Goal: Task Accomplishment & Management: Complete application form

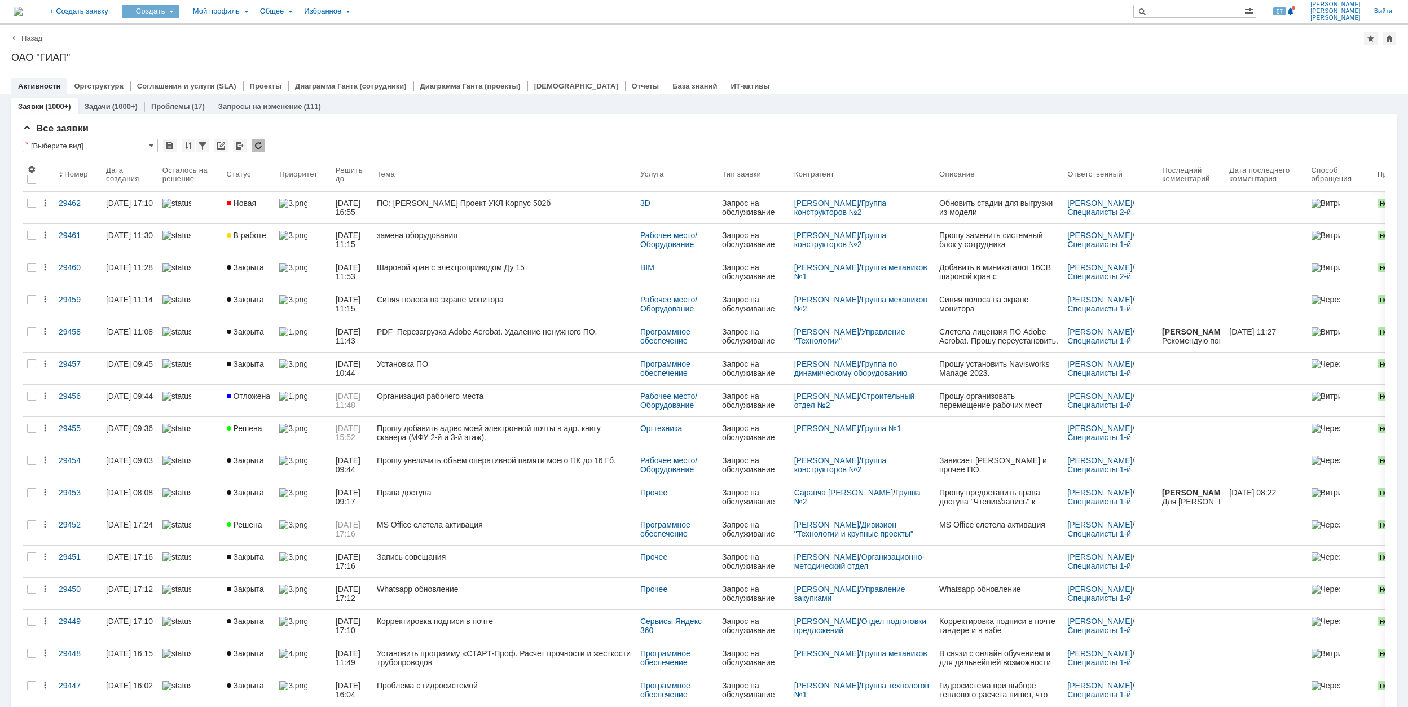
click at [179, 12] on div "Создать" at bounding box center [151, 12] width 58 height 14
click at [210, 69] on link "Заявка" at bounding box center [167, 70] width 86 height 14
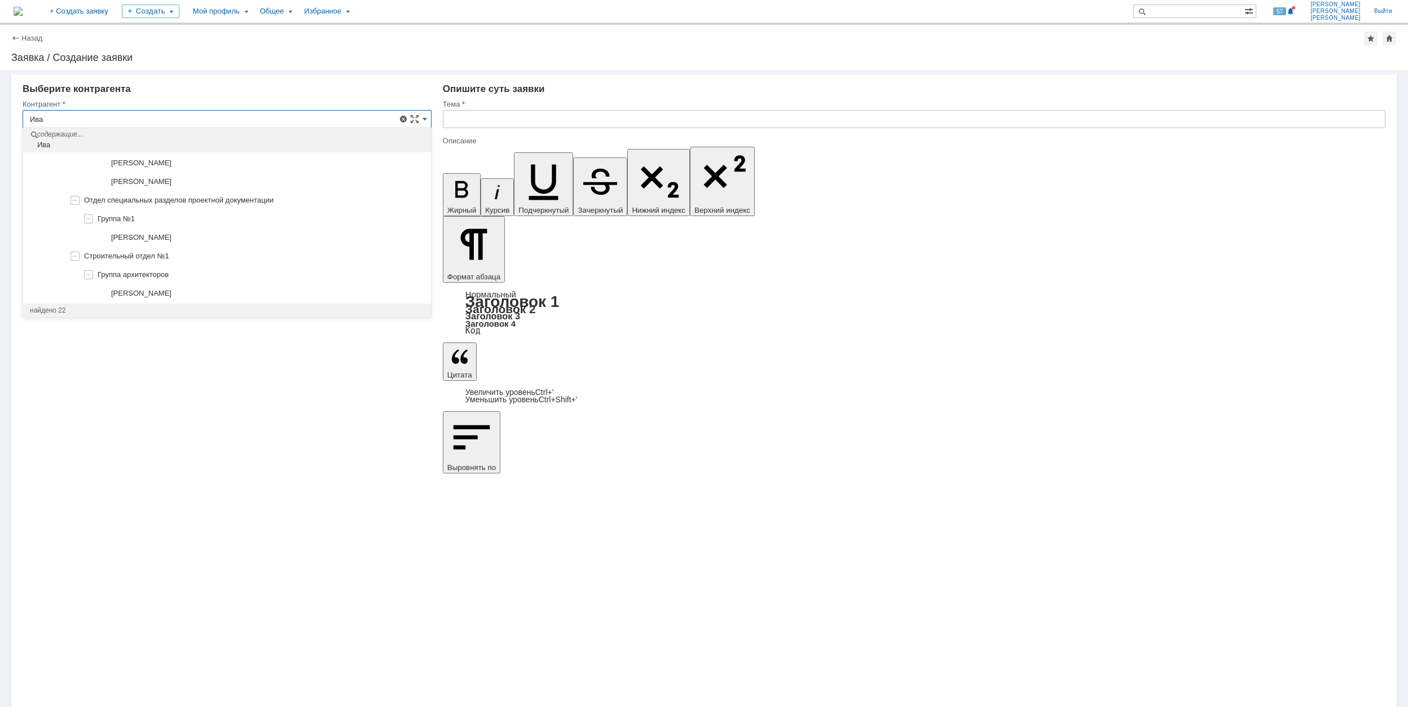
click at [87, 118] on input "Ива" at bounding box center [227, 119] width 409 height 18
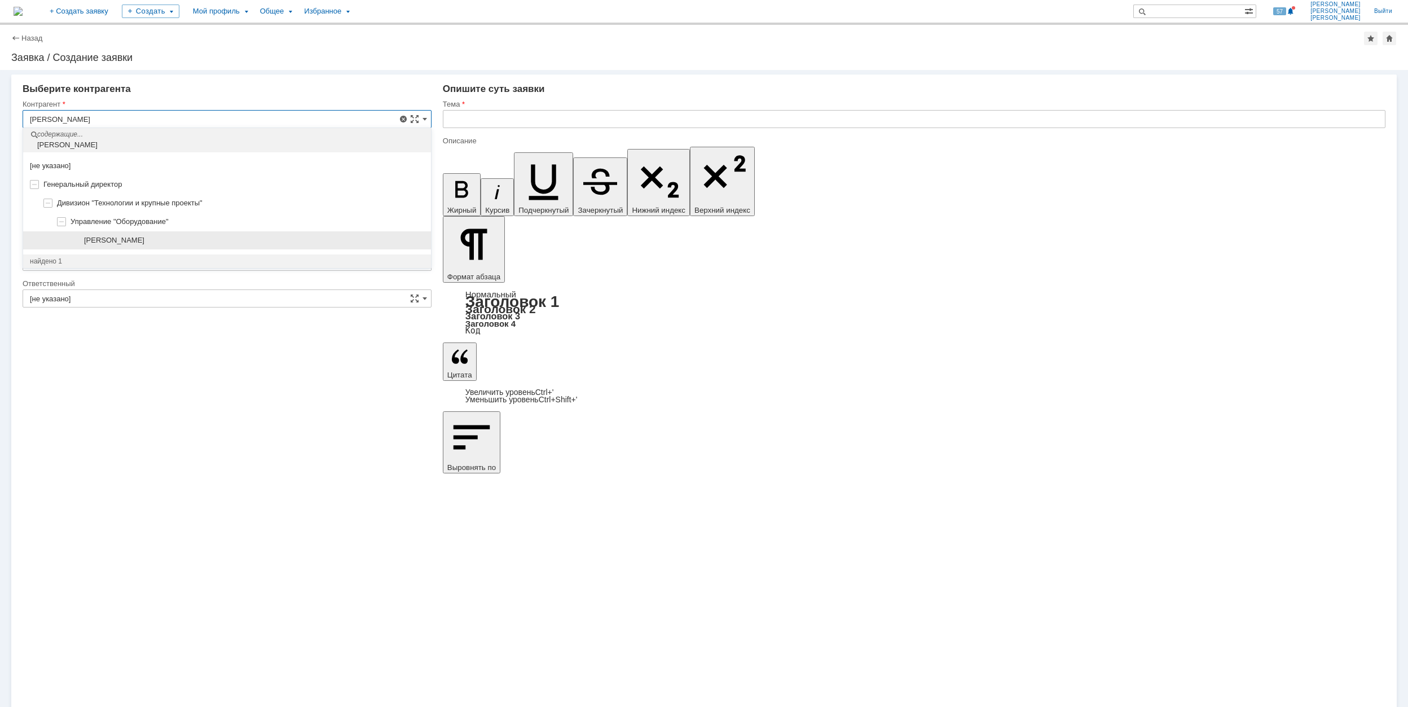
click at [194, 239] on div "[PERSON_NAME]" at bounding box center [254, 240] width 340 height 9
type input "[PERSON_NAME]"
type input "[GEOGRAPHIC_DATA]"
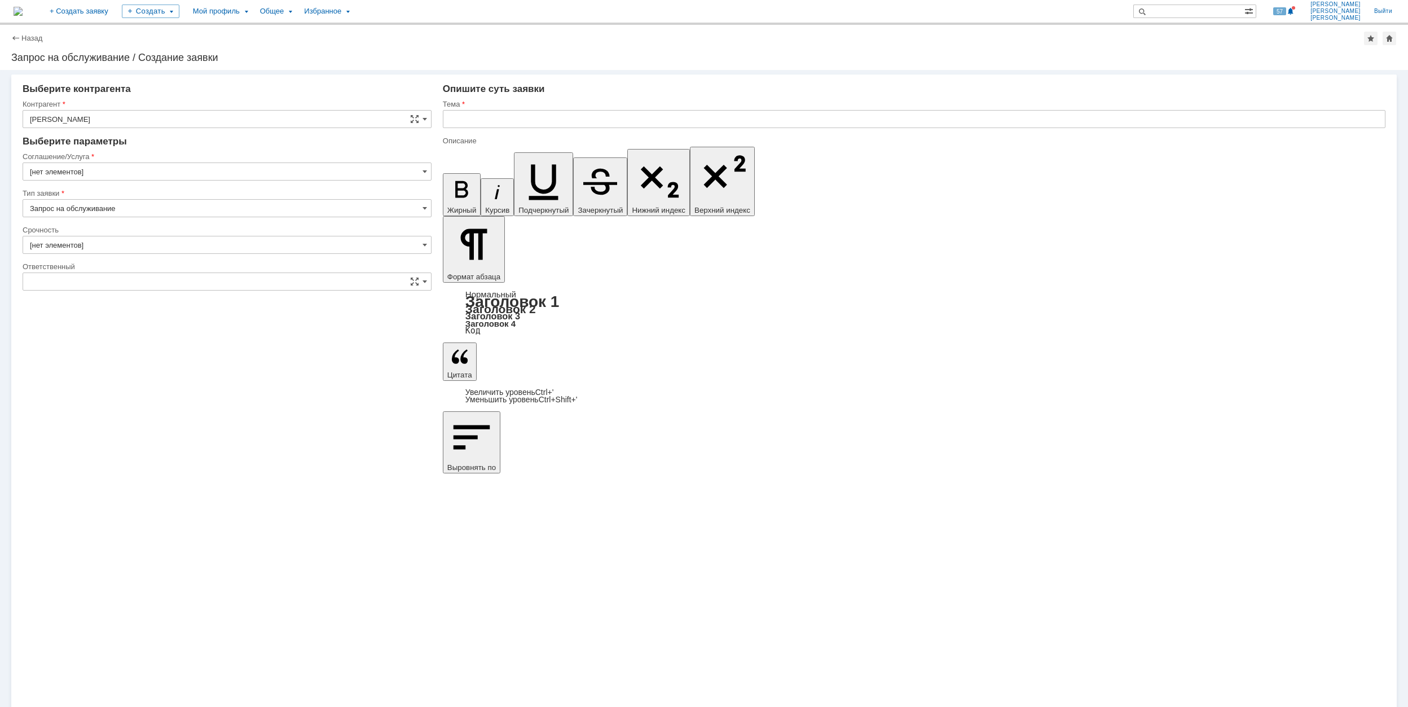
type input "[не указано]"
type input "[GEOGRAPHIC_DATA]"
type input "2. Средняя (решить в установленные сроки)"
type input "[нет элементов]"
click at [172, 167] on input "[GEOGRAPHIC_DATA]" at bounding box center [227, 171] width 409 height 18
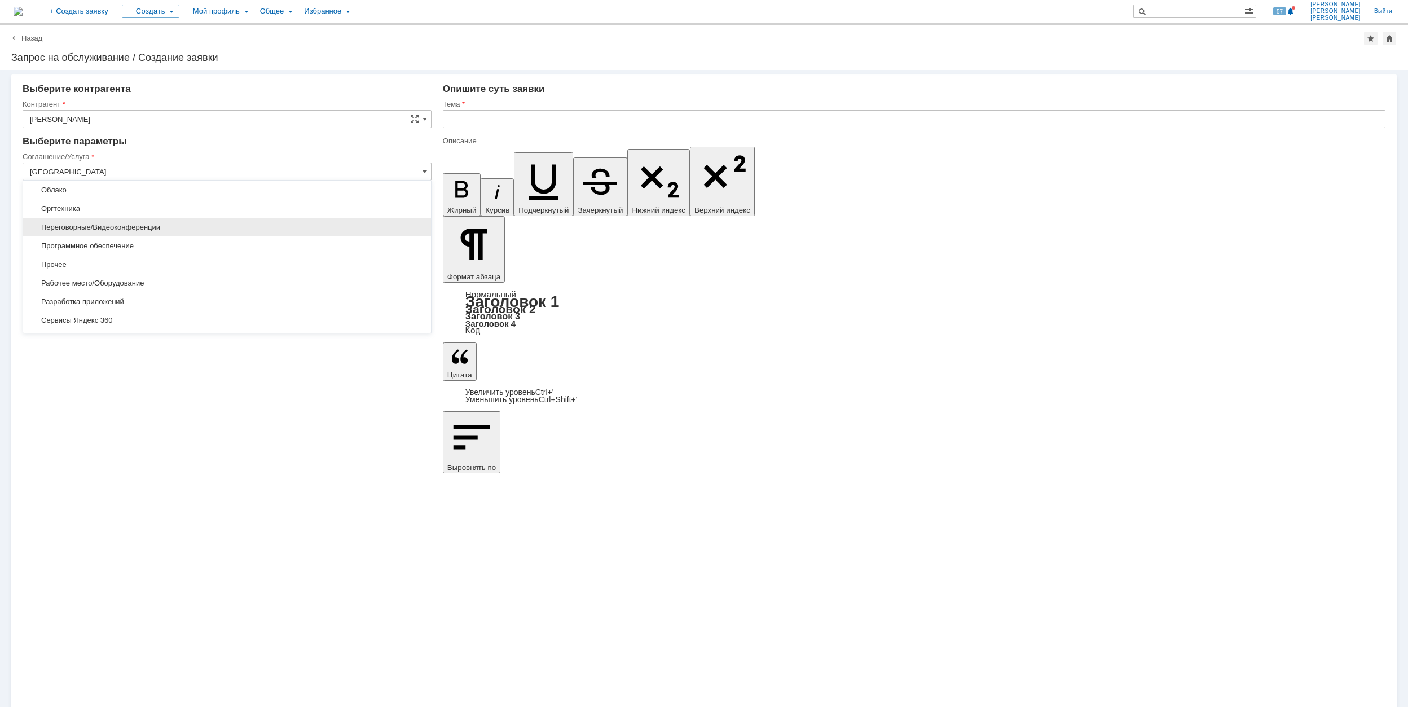
click at [214, 230] on span "Переговорные/Видеоконференции" at bounding box center [227, 227] width 394 height 9
type input "Переговорные/Видеоконференции"
click at [130, 239] on input "[не указано]" at bounding box center [227, 245] width 409 height 18
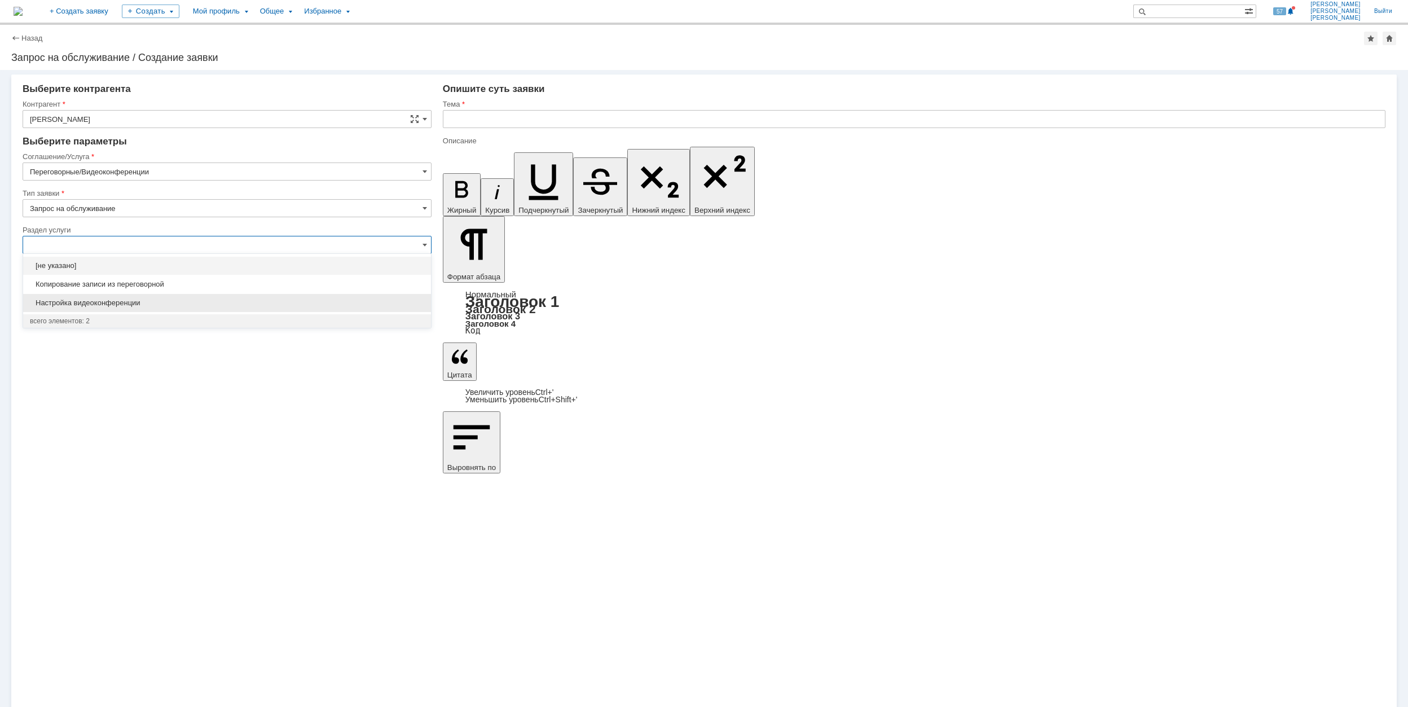
click at [191, 300] on span "Настройка видеоконференции" at bounding box center [227, 302] width 394 height 9
type input "Настройка видеоконференции"
click at [169, 310] on input "[не указано]" at bounding box center [227, 318] width 409 height 18
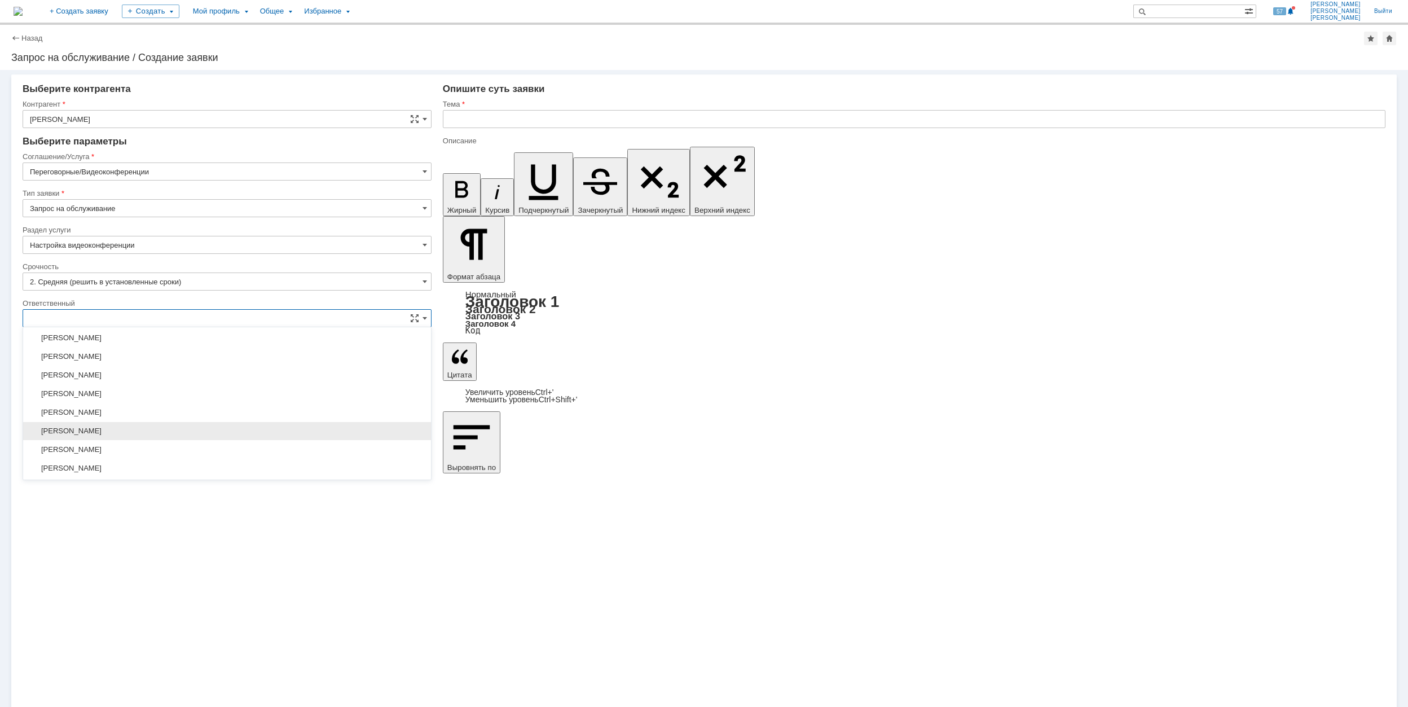
click at [204, 435] on span "[PERSON_NAME]" at bounding box center [227, 430] width 394 height 9
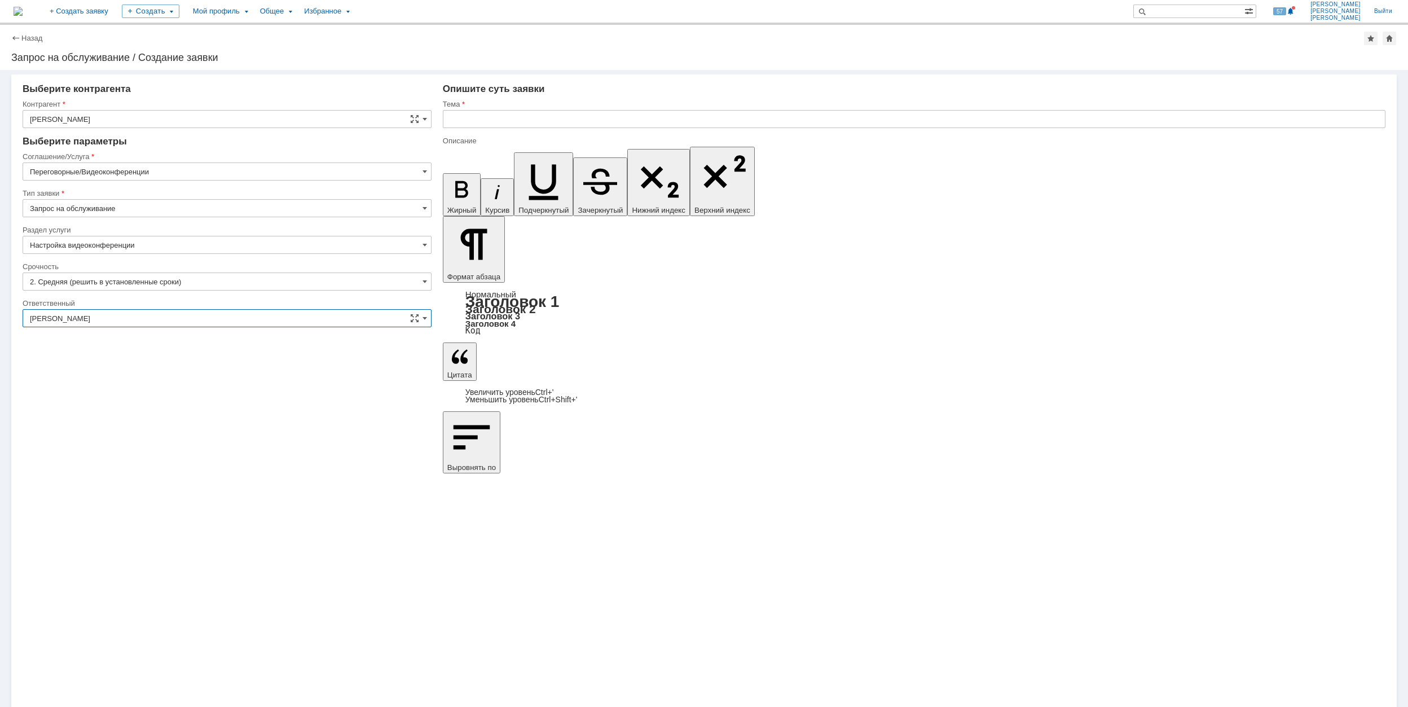
type input "[PERSON_NAME]"
click at [483, 123] on input "text" at bounding box center [914, 119] width 943 height 18
drag, startPoint x: 517, startPoint y: 126, endPoint x: 403, endPoint y: 127, distance: 114.5
type input "Настройка ВКС"
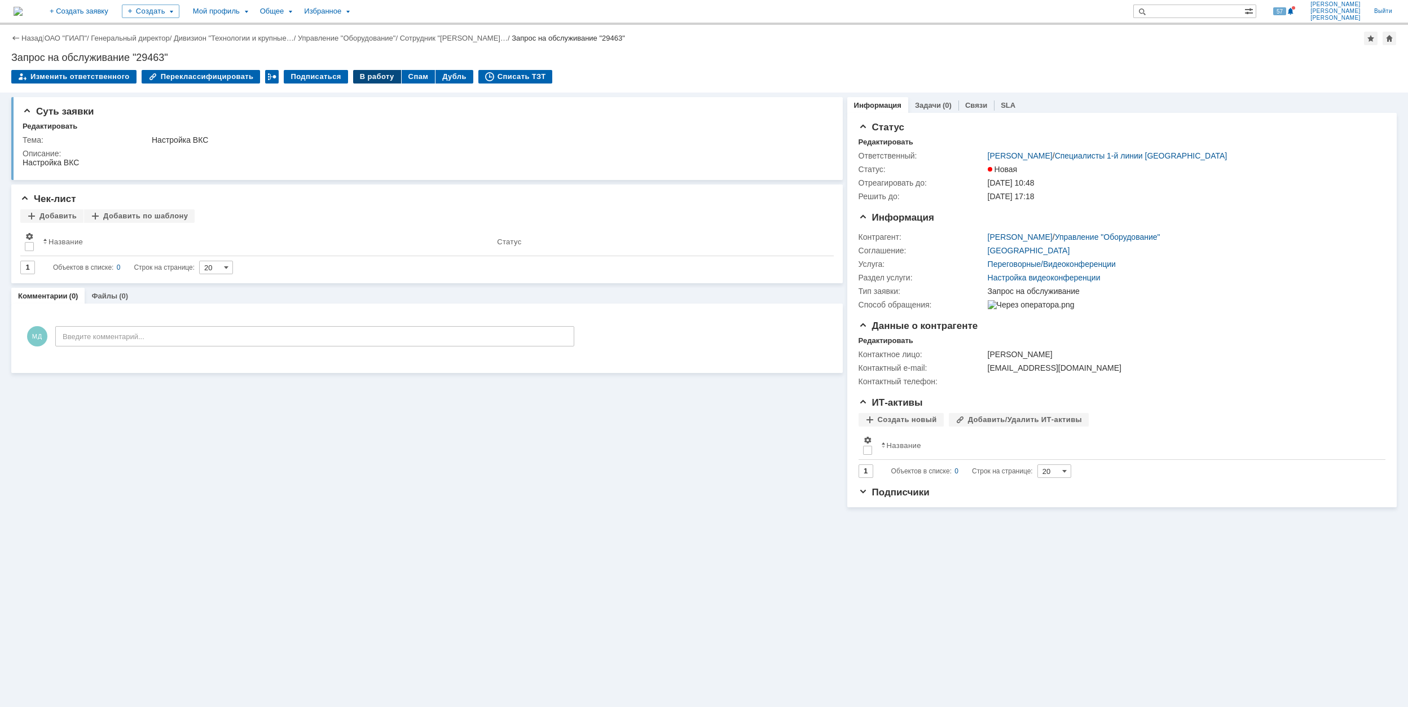
click at [364, 82] on div "В работу" at bounding box center [377, 77] width 48 height 14
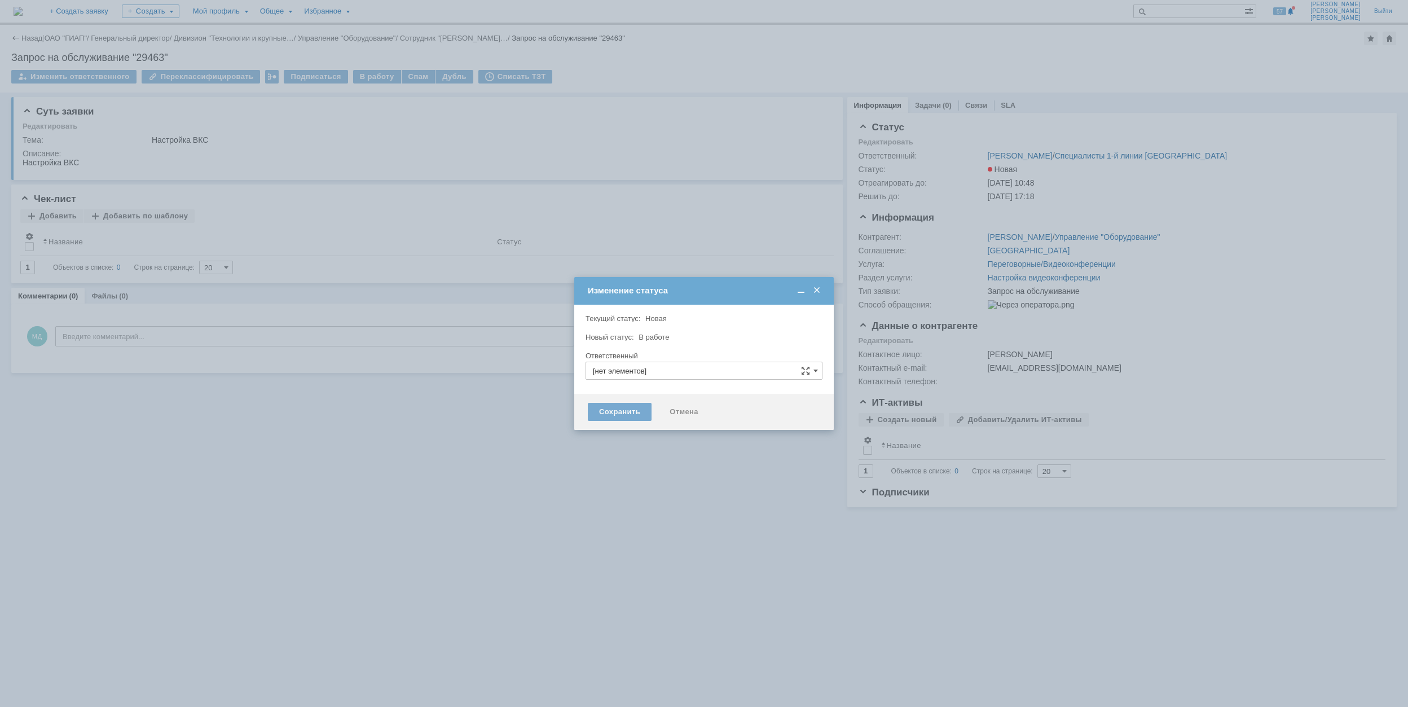
type input "[PERSON_NAME]"
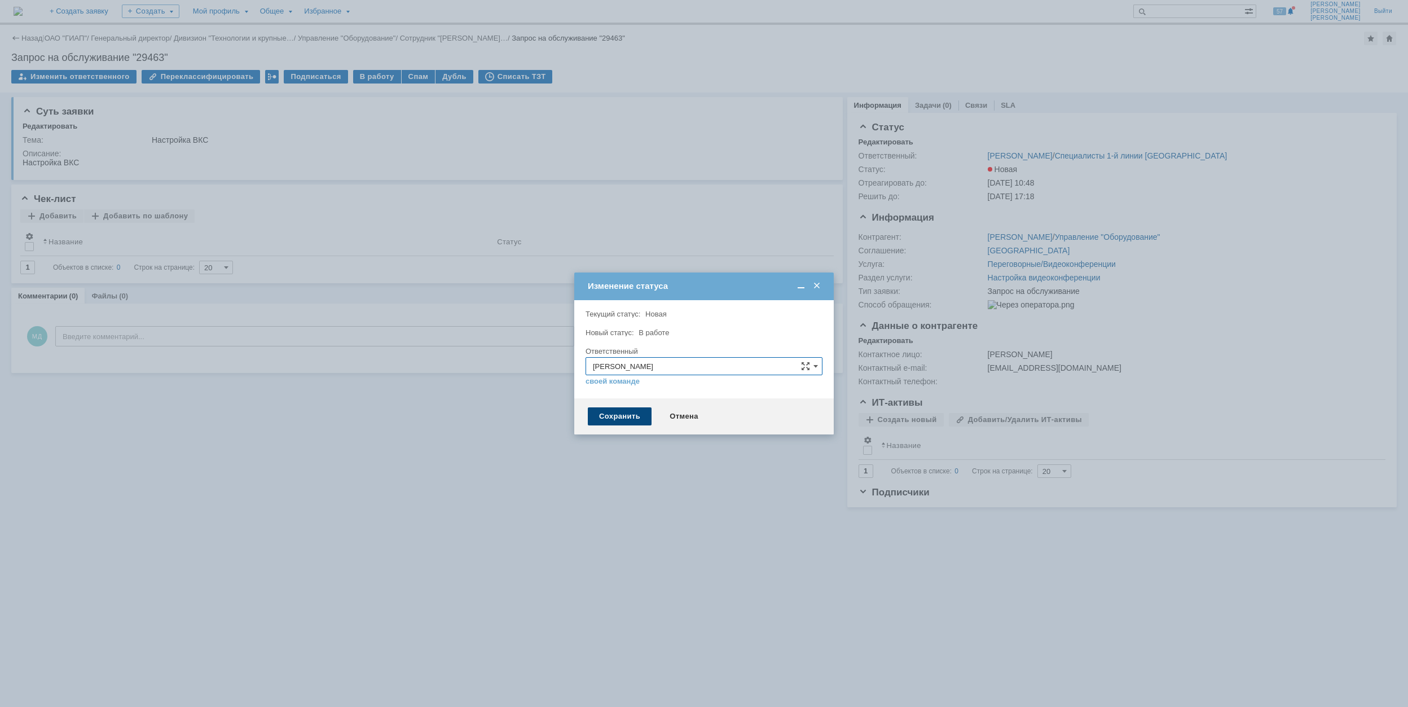
click at [615, 420] on div "Сохранить" at bounding box center [620, 416] width 64 height 18
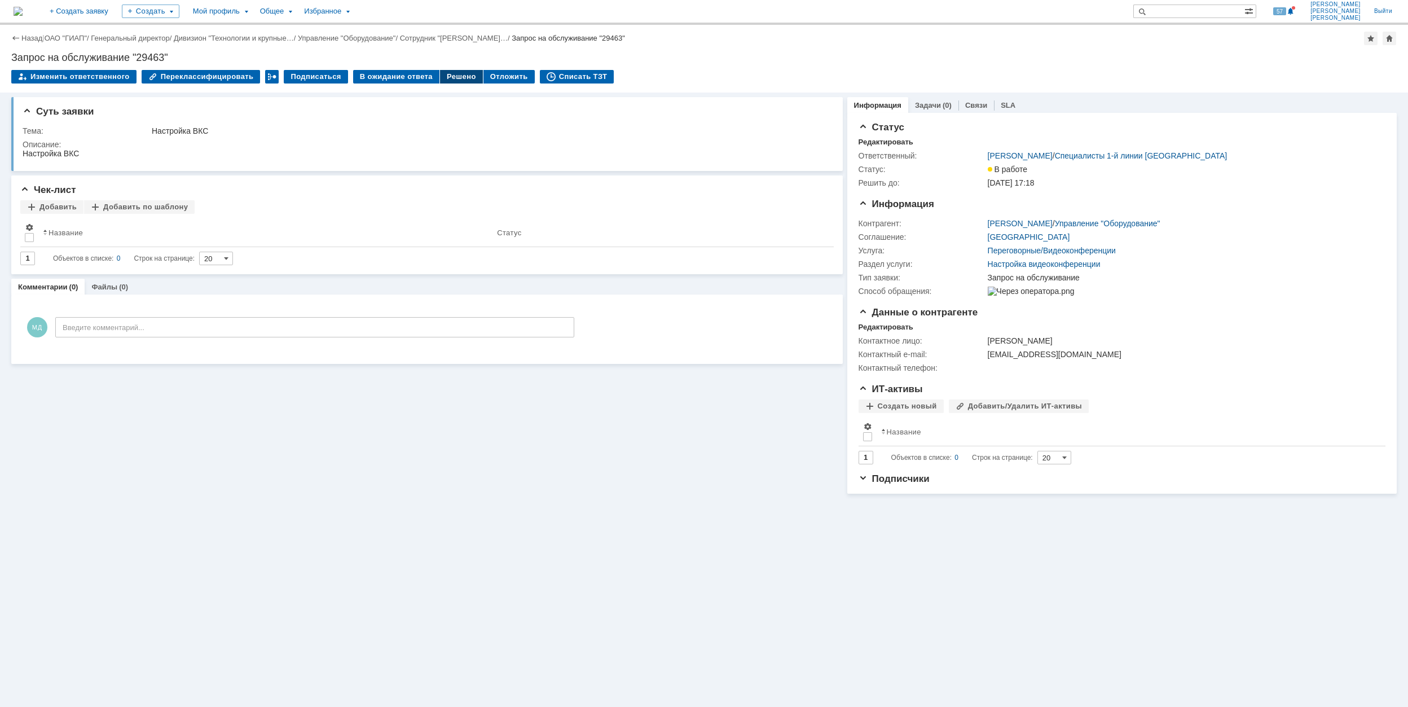
click at [456, 76] on div "Решено" at bounding box center [461, 77] width 43 height 14
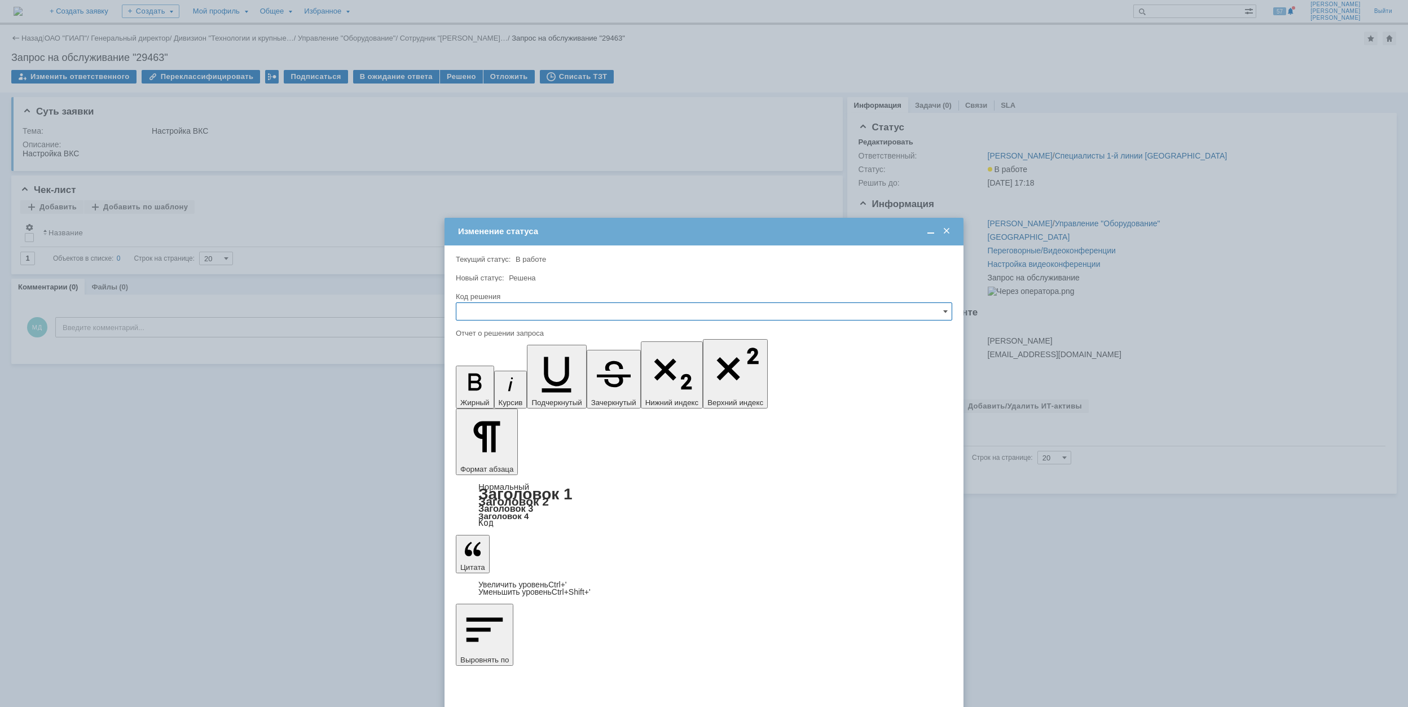
click at [558, 310] on input "text" at bounding box center [704, 311] width 496 height 18
click at [553, 393] on span "Решено" at bounding box center [704, 388] width 482 height 9
type input "Решено"
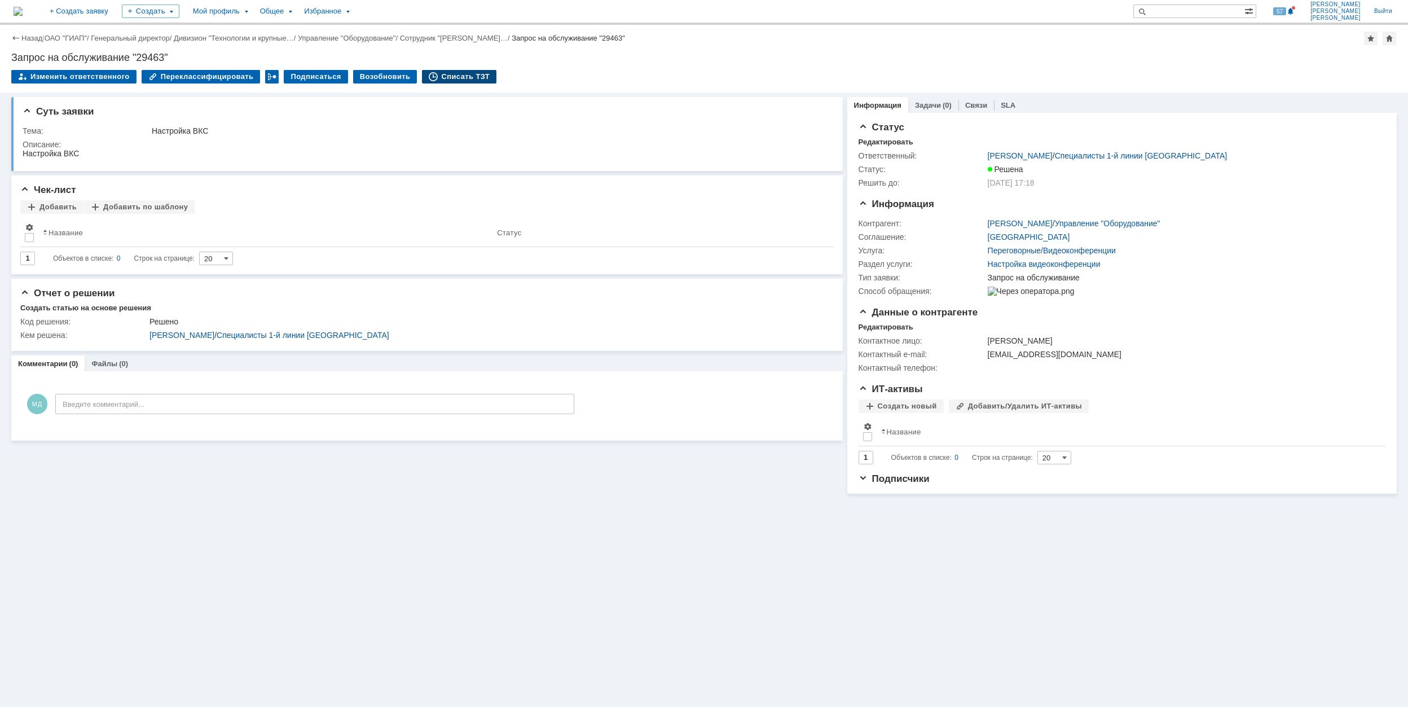
click at [446, 80] on div "Списать ТЗТ" at bounding box center [459, 77] width 74 height 14
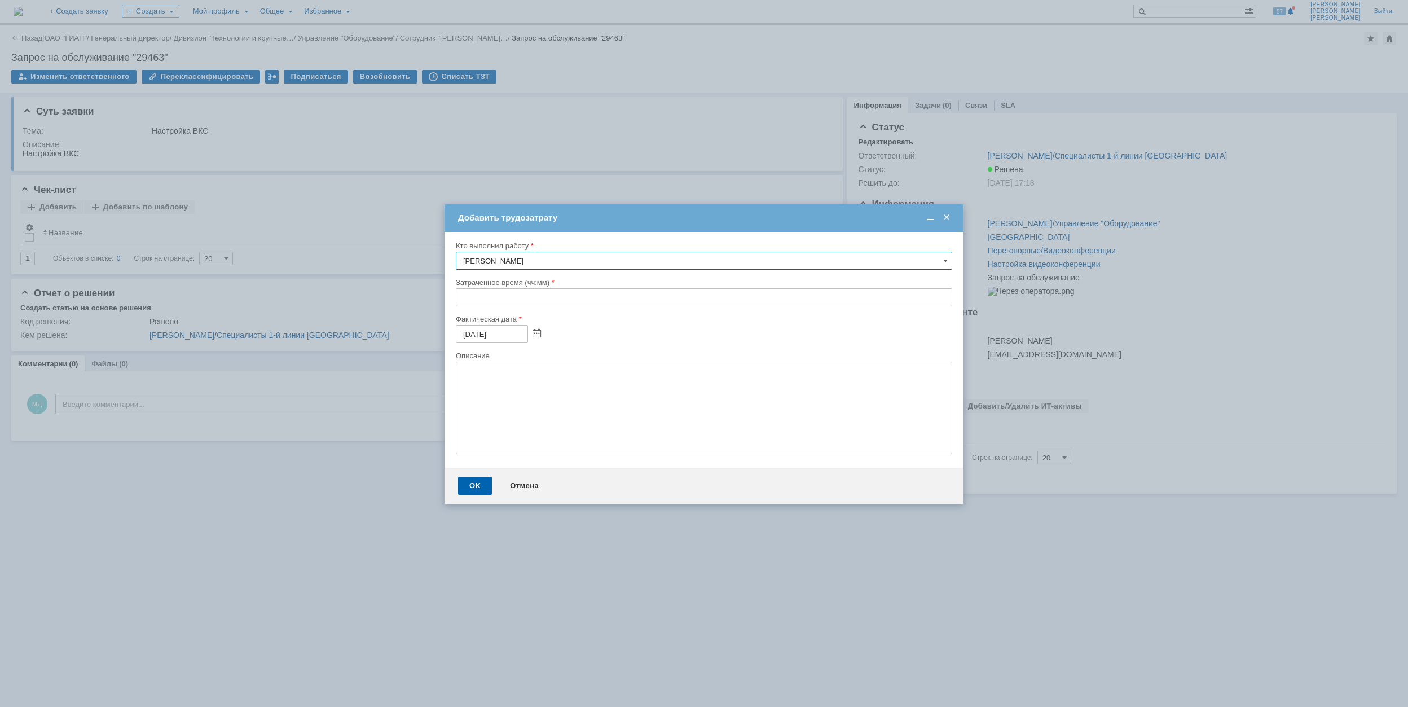
click at [458, 293] on input "text" at bounding box center [704, 297] width 496 height 18
type input "00:30"
click at [464, 483] on div "OK" at bounding box center [475, 486] width 34 height 18
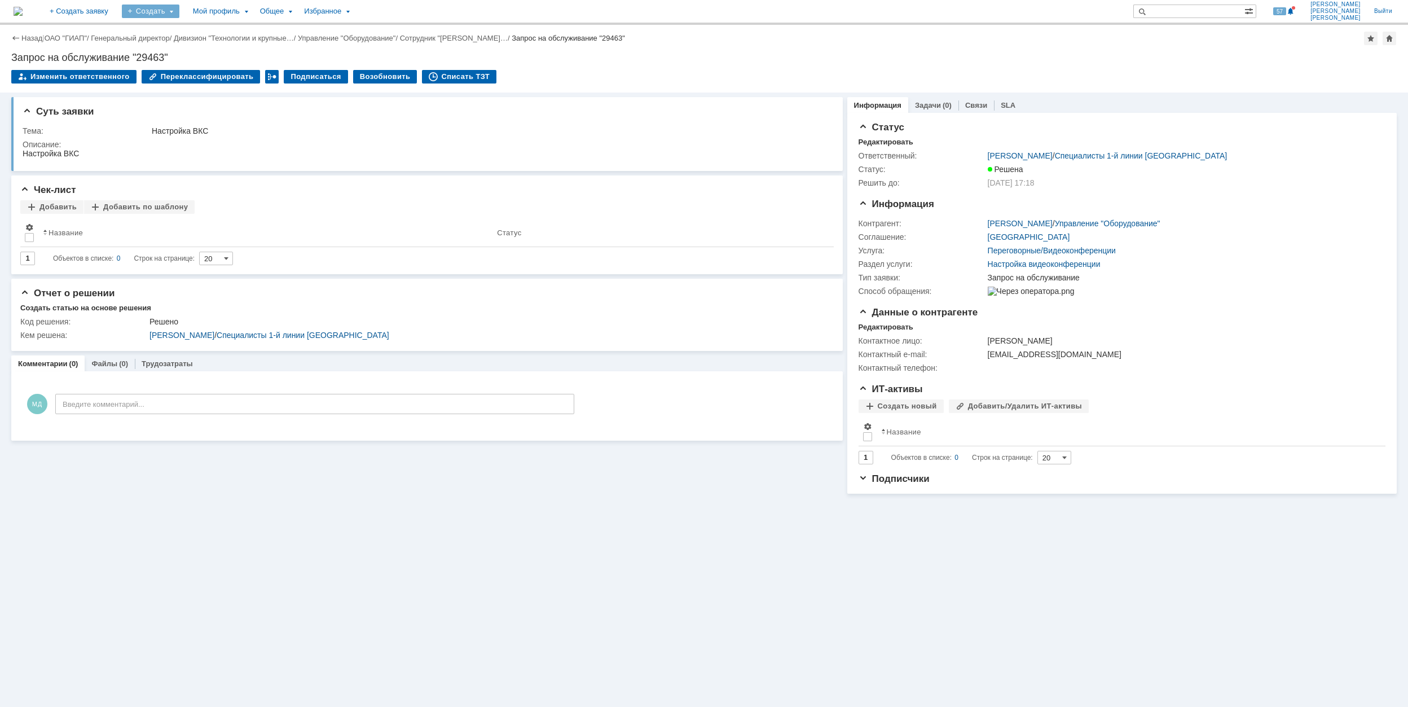
click at [179, 7] on div "Создать" at bounding box center [151, 12] width 58 height 14
click at [206, 70] on link "Заявка" at bounding box center [167, 70] width 86 height 14
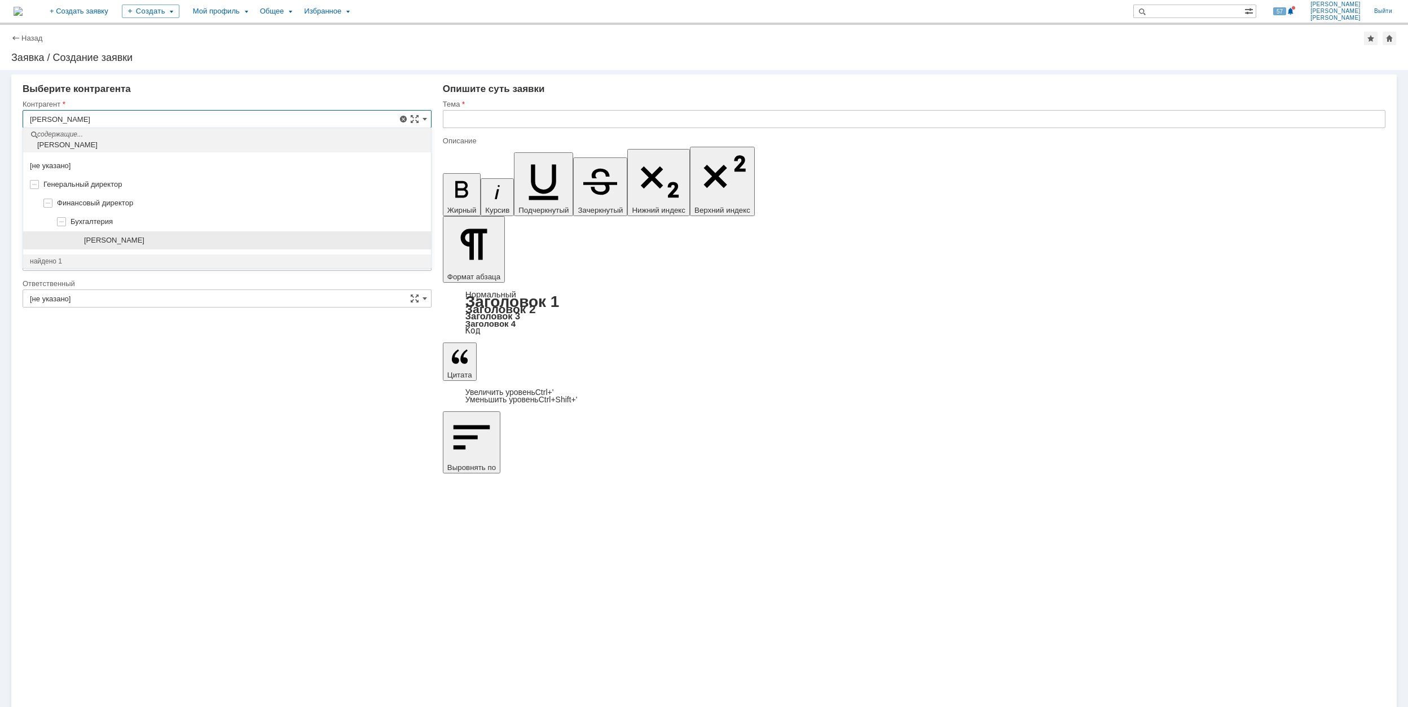
click at [141, 235] on div "[PERSON_NAME]" at bounding box center [227, 240] width 408 height 19
type input "[PERSON_NAME]"
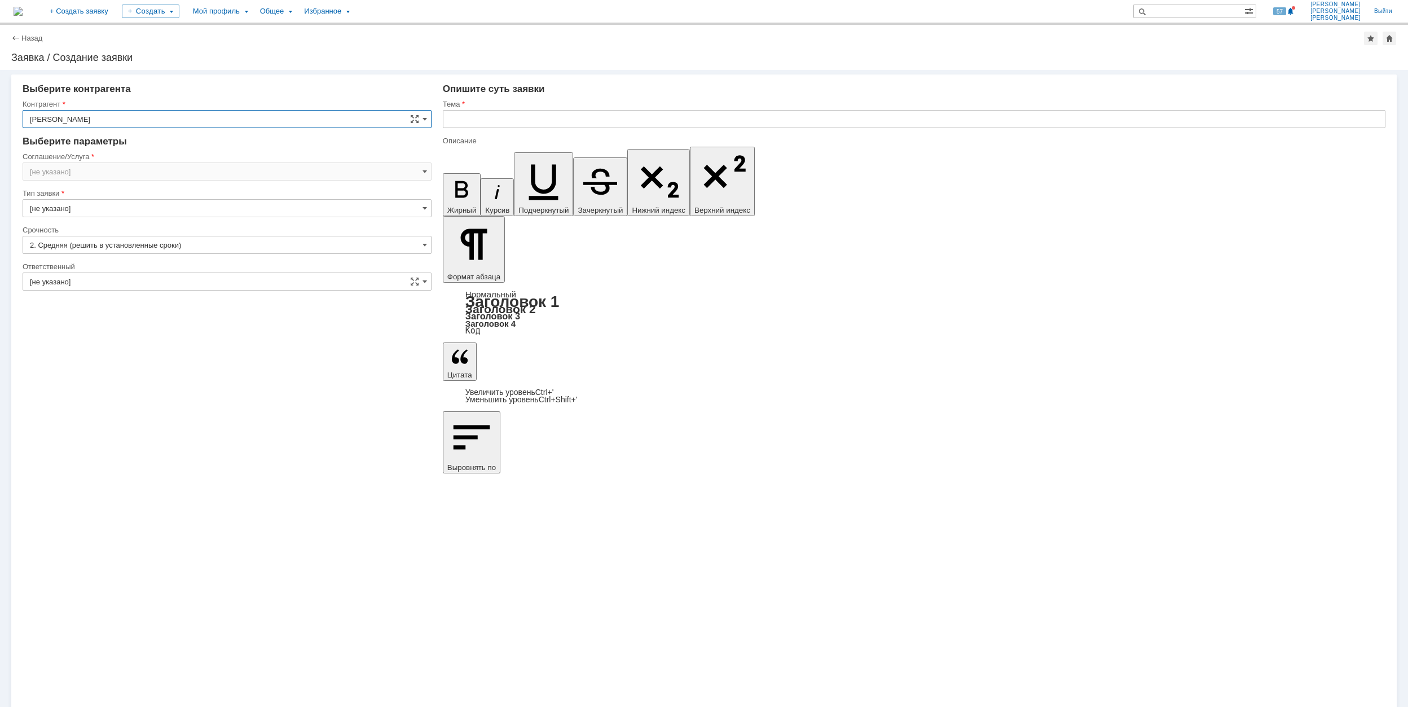
type input "[GEOGRAPHIC_DATA]"
click at [116, 176] on input "[GEOGRAPHIC_DATA]" at bounding box center [227, 171] width 409 height 18
click at [230, 231] on span "Рабочее место/Оборудование" at bounding box center [227, 226] width 394 height 9
type input "Рабочее место/Оборудование"
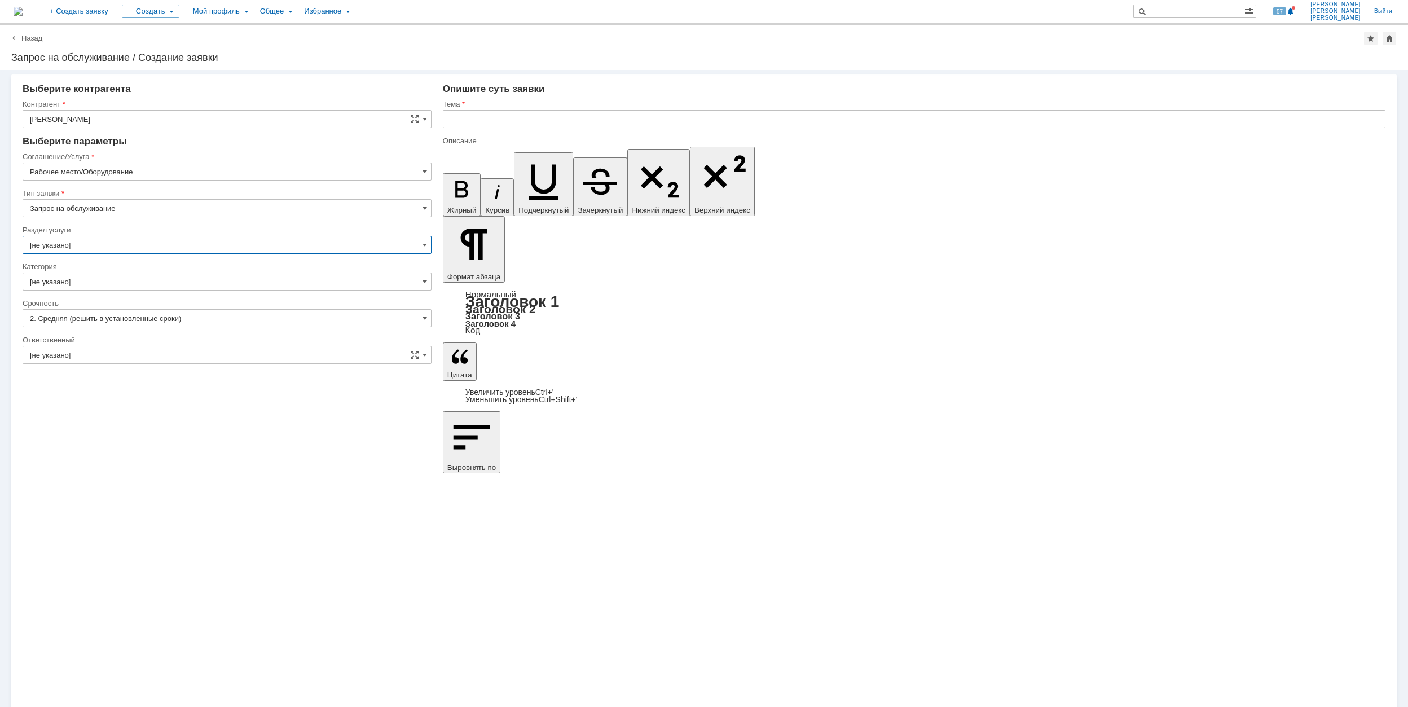
click at [106, 241] on input "[не указано]" at bounding box center [227, 245] width 409 height 18
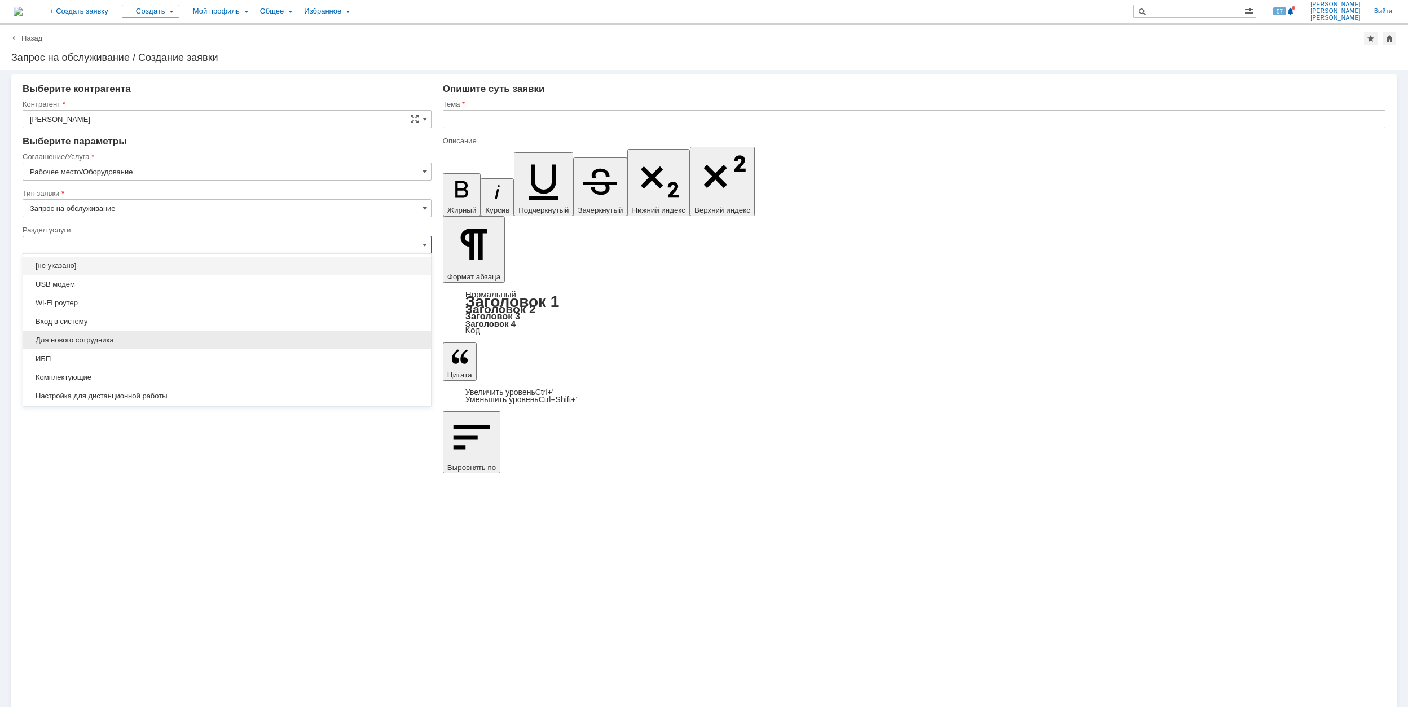
scroll to position [75, 0]
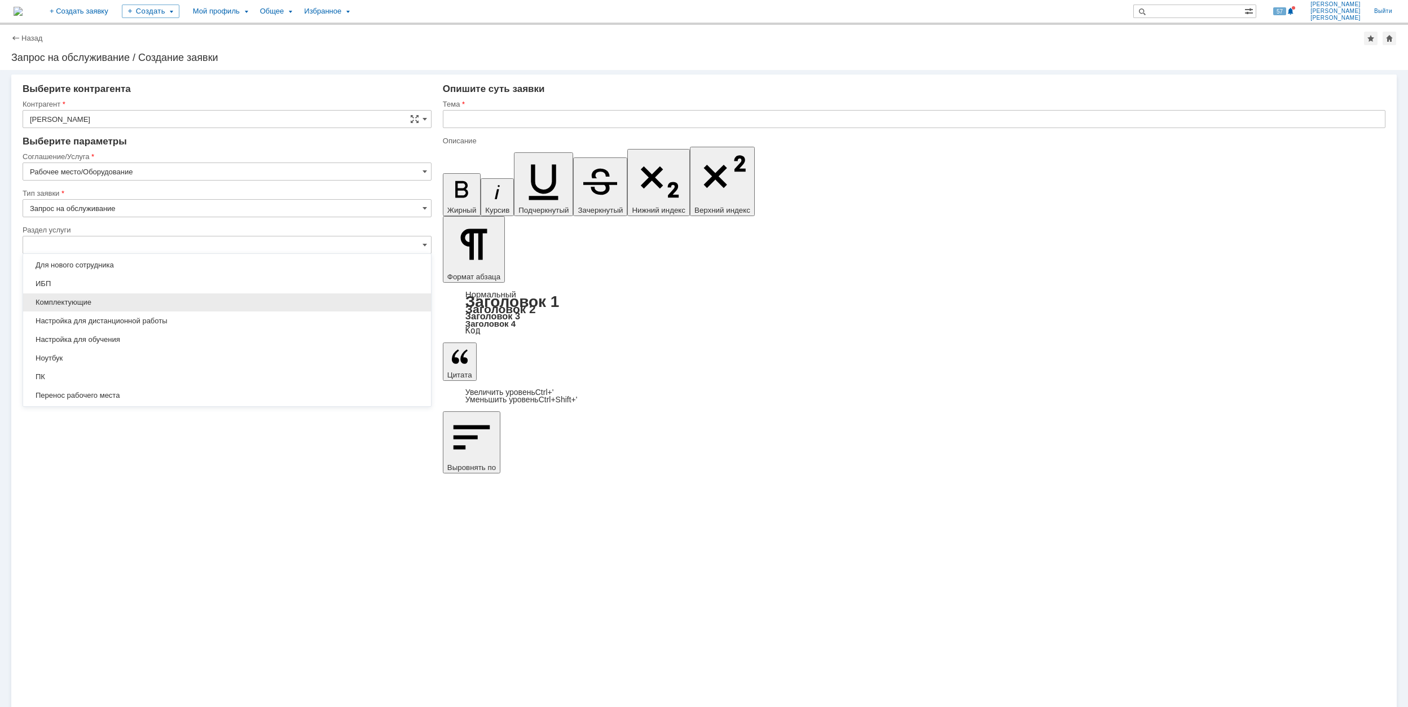
click at [151, 305] on span "Комплектующие" at bounding box center [227, 302] width 394 height 9
type input "Комплектующие"
click at [108, 282] on input "[не указано]" at bounding box center [227, 281] width 409 height 18
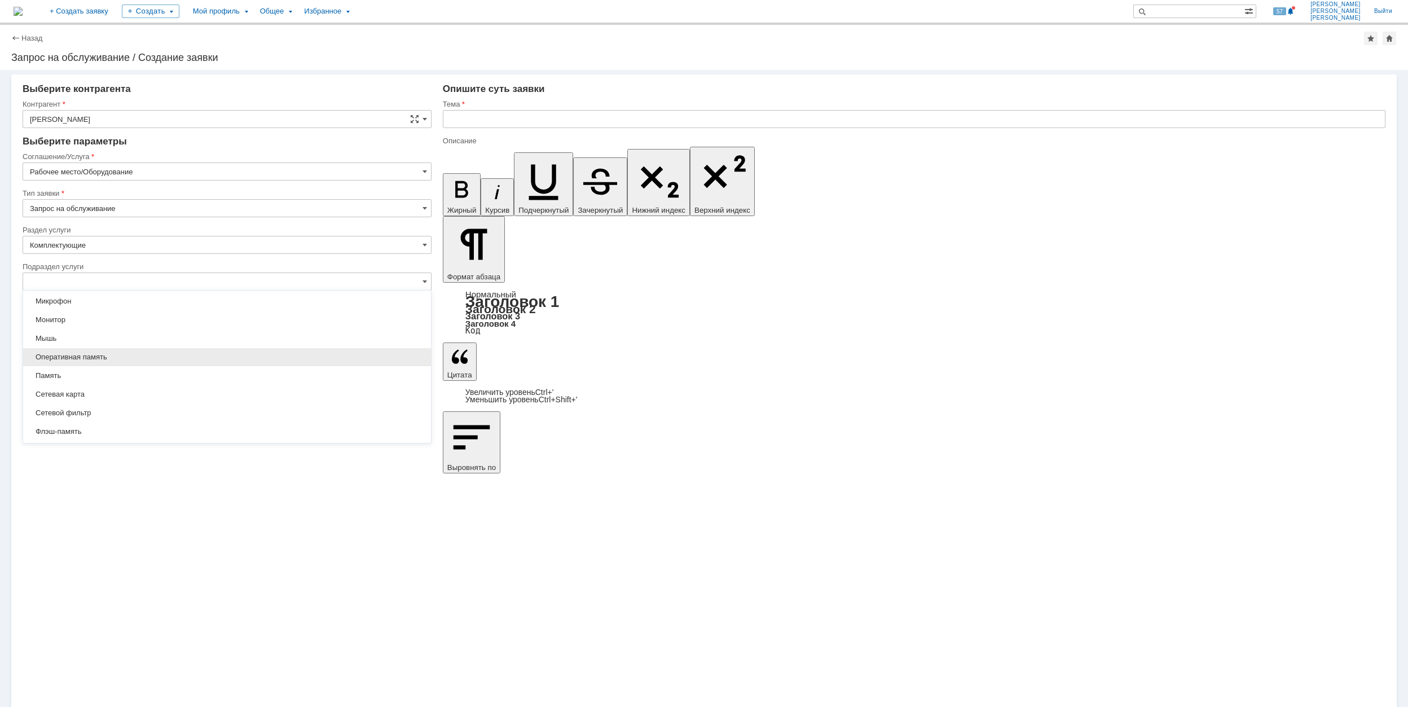
click at [136, 357] on span "Оперативная память" at bounding box center [227, 357] width 394 height 9
type input "Оперативная память"
click at [125, 323] on input "[не указано]" at bounding box center [227, 318] width 409 height 18
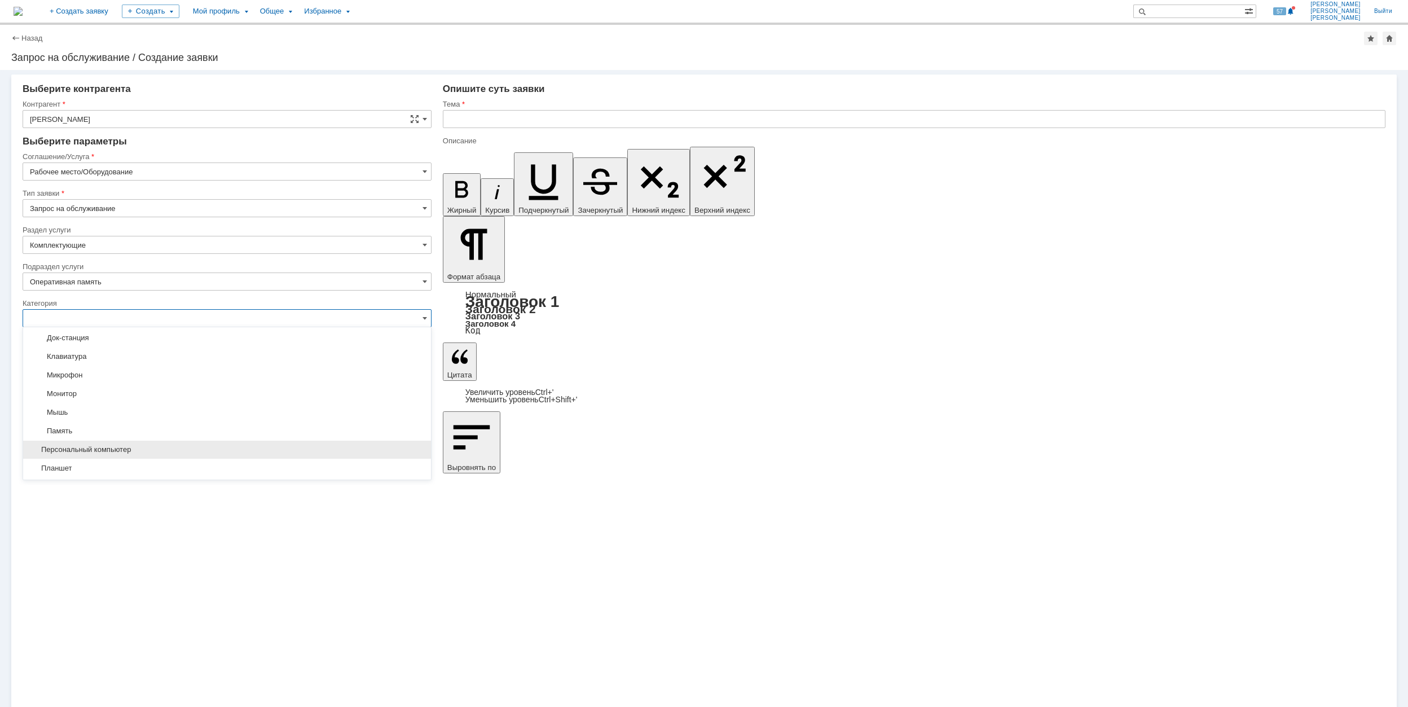
click at [181, 450] on span "Персональный компьютер" at bounding box center [227, 449] width 394 height 9
type input "Персональный компьютер"
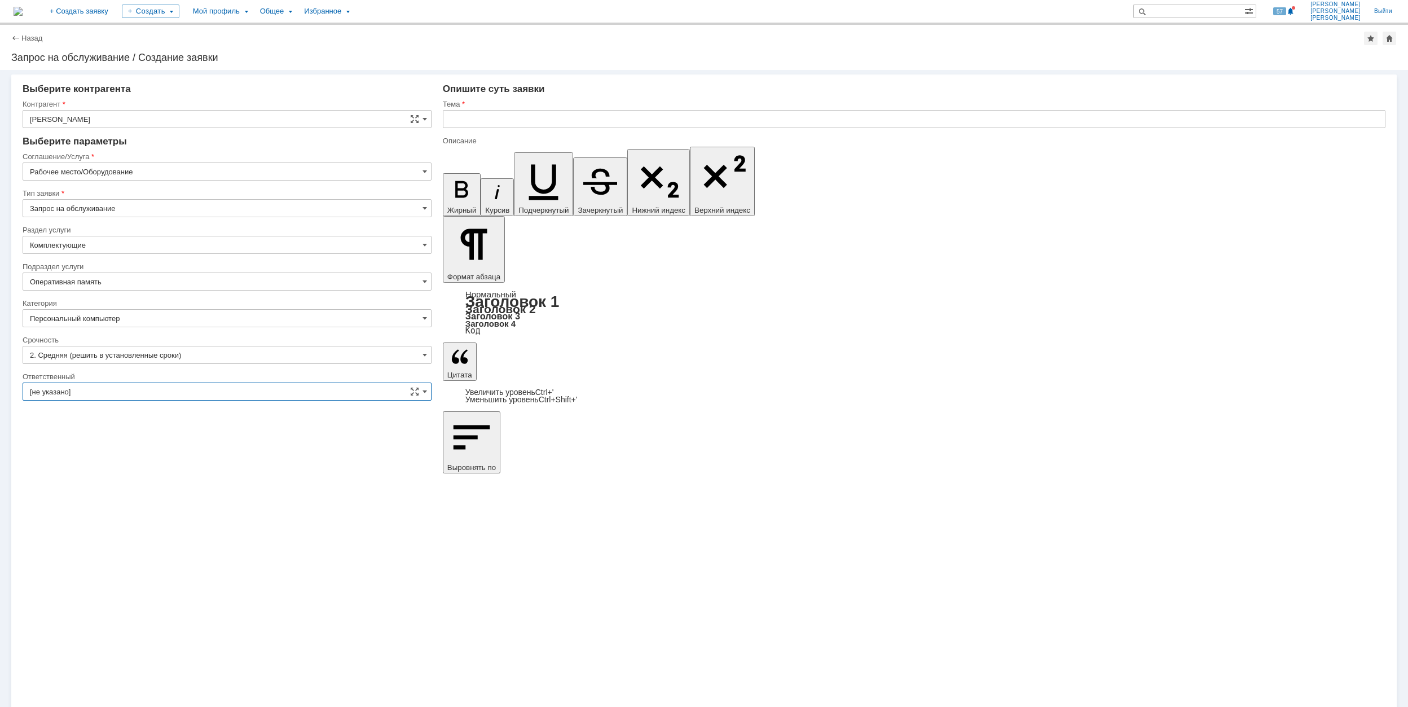
click at [152, 391] on input "[не указано]" at bounding box center [227, 391] width 409 height 18
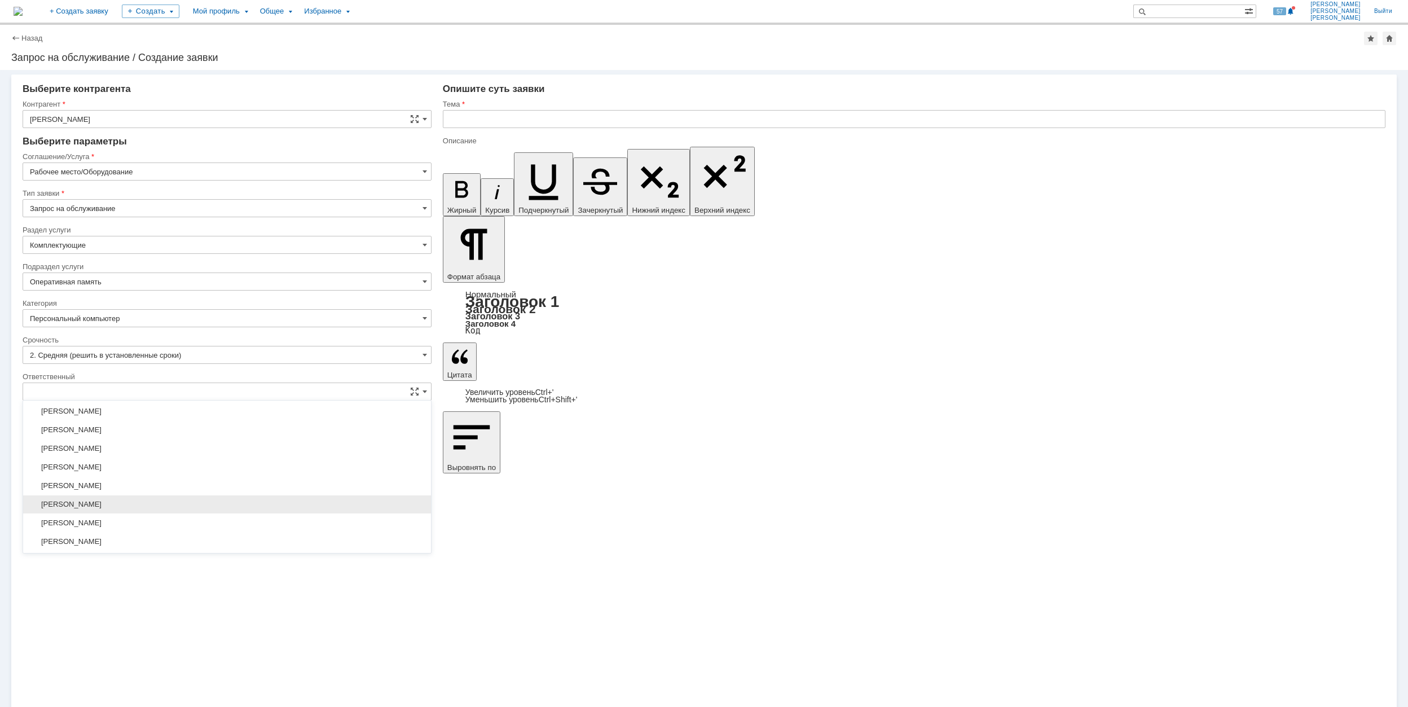
click at [213, 504] on div "[PERSON_NAME]" at bounding box center [227, 504] width 408 height 18
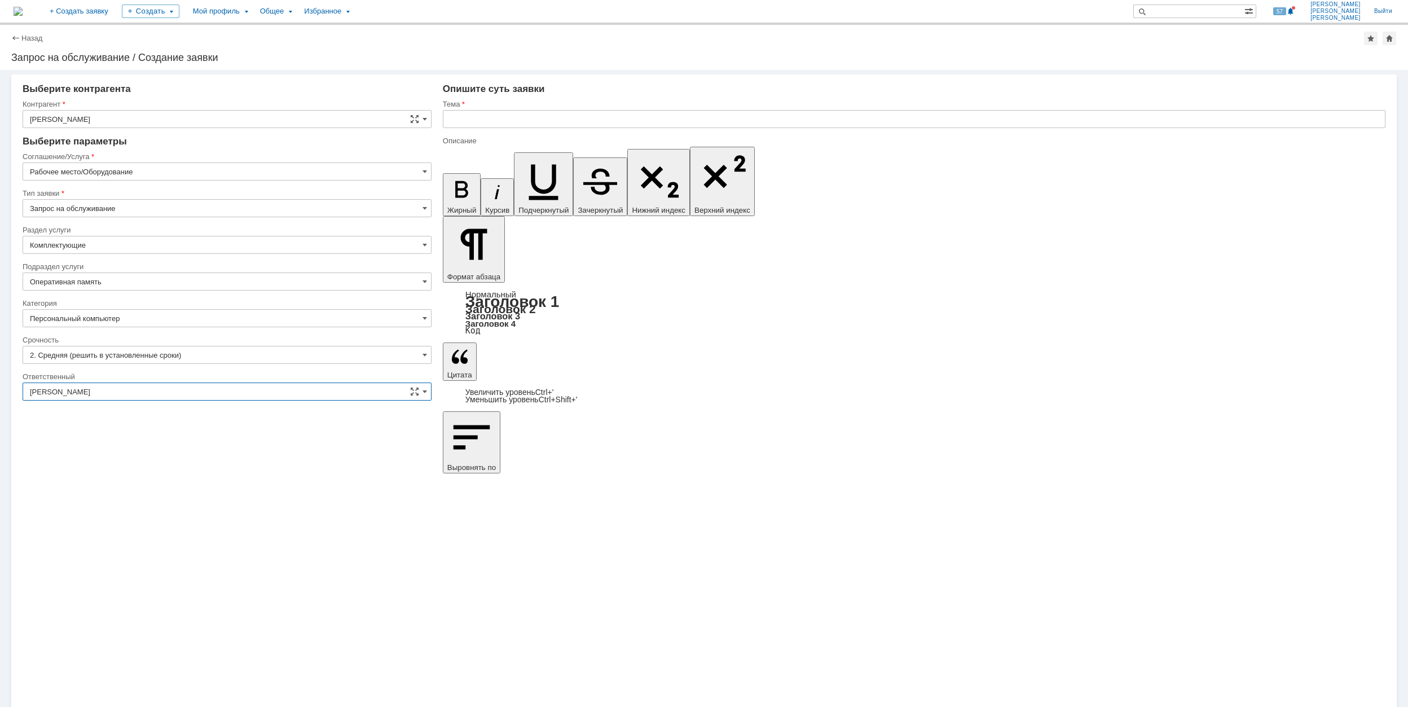
type input "[PERSON_NAME]"
click at [544, 116] on input "text" at bounding box center [914, 119] width 943 height 18
drag, startPoint x: 616, startPoint y: 121, endPoint x: 441, endPoint y: 126, distance: 175.5
type input "Увеличение объема оперативной памяти"
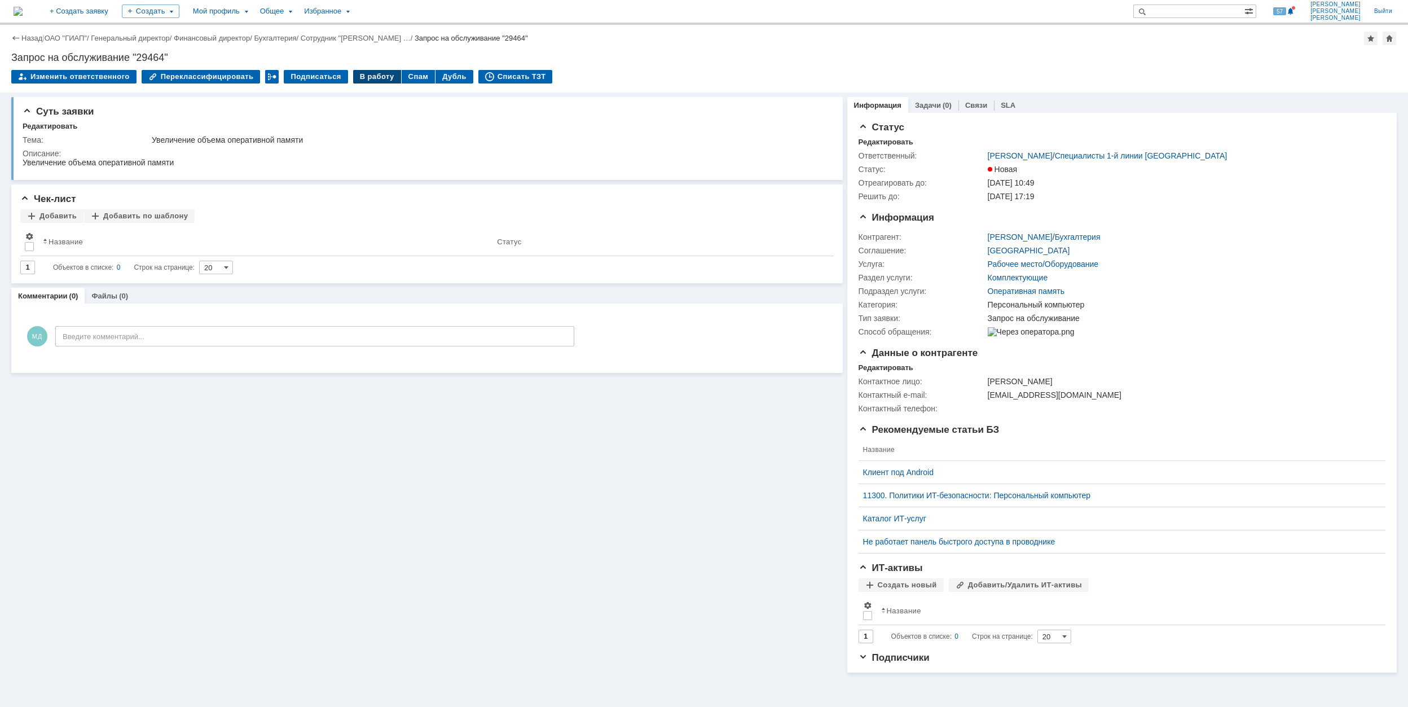
click at [364, 73] on div "В работу" at bounding box center [377, 77] width 48 height 14
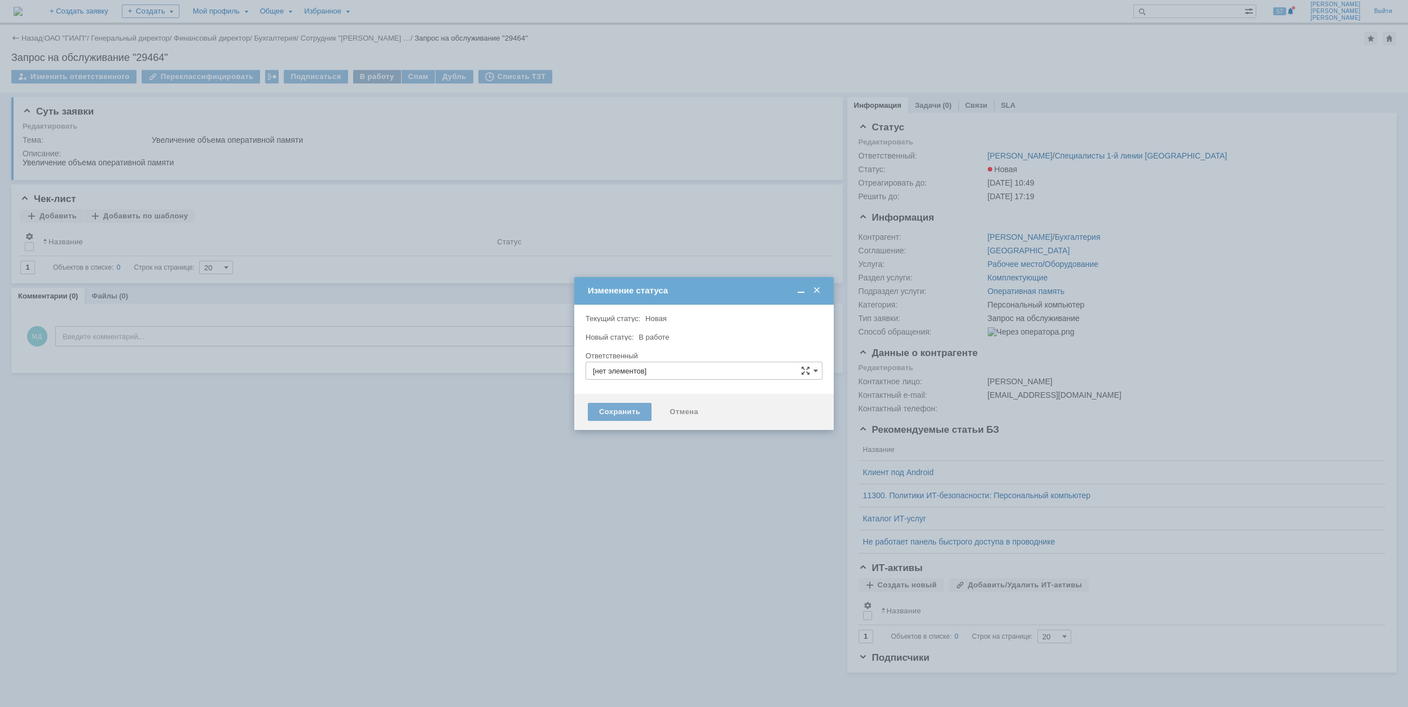
type input "[PERSON_NAME]"
type input "Персональный компьютер"
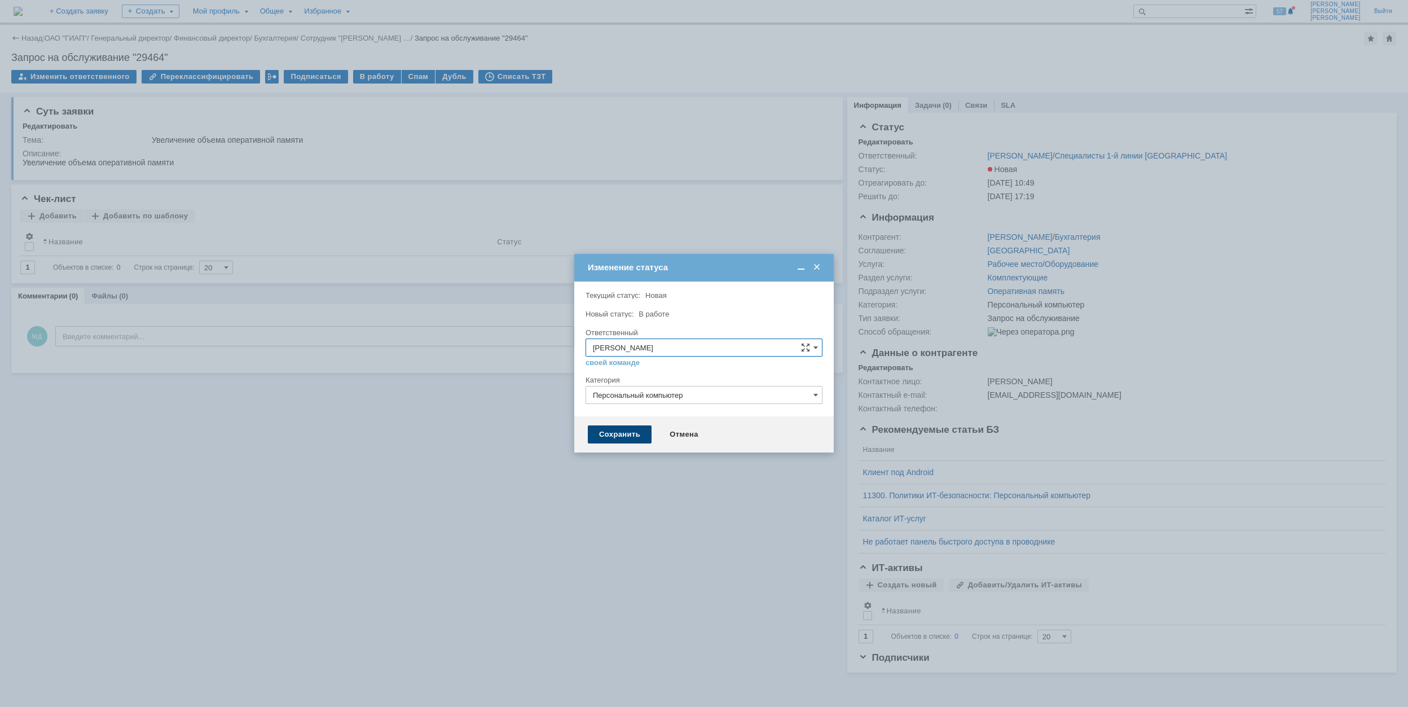
click at [621, 433] on div "Сохранить" at bounding box center [620, 434] width 64 height 18
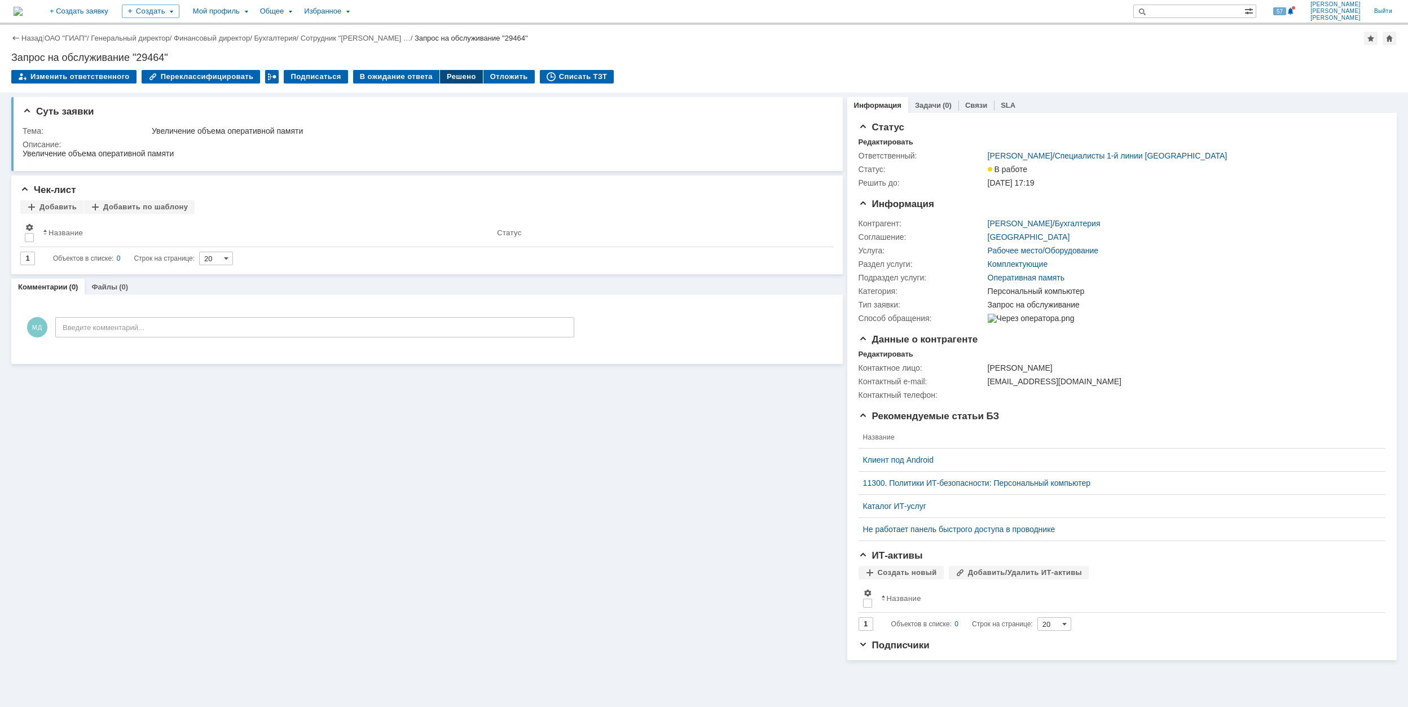
click at [452, 73] on div "Решено" at bounding box center [461, 77] width 43 height 14
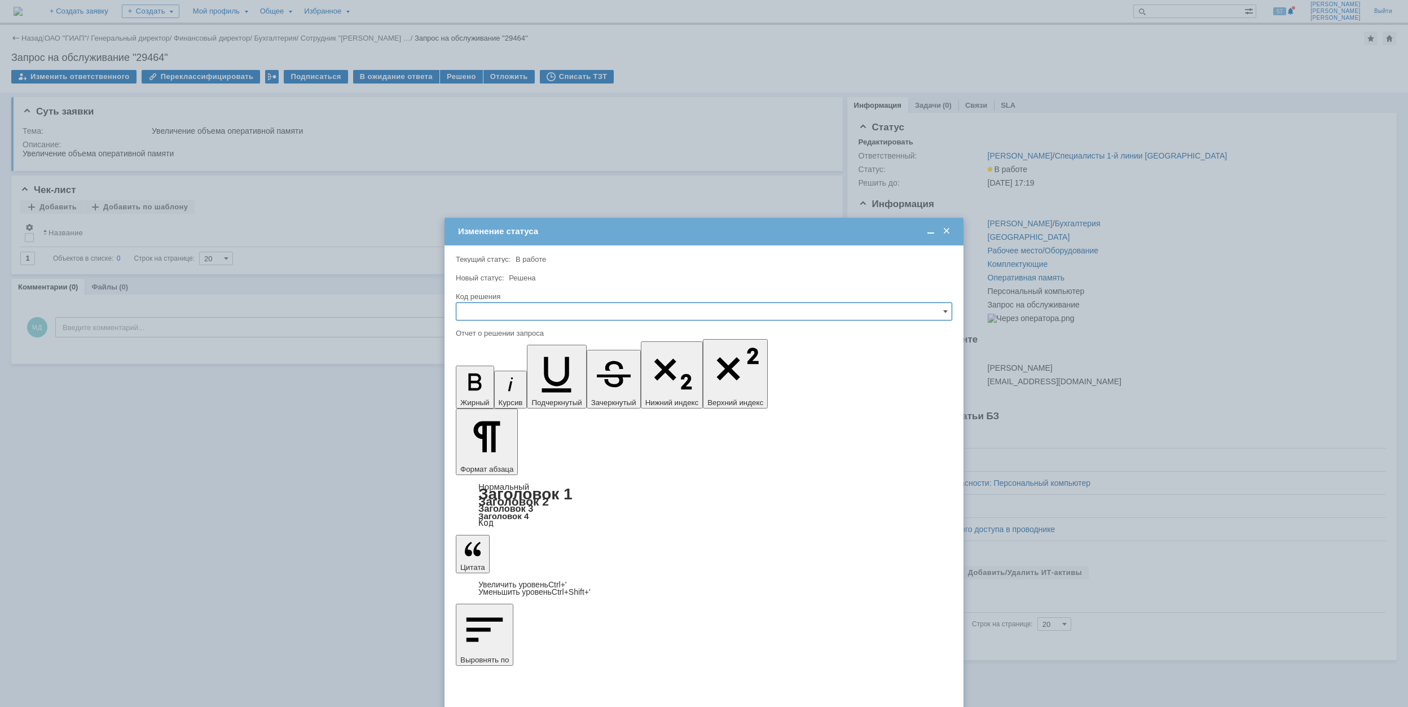
click at [619, 314] on input "text" at bounding box center [704, 311] width 496 height 18
click at [578, 385] on span "Решено" at bounding box center [704, 388] width 482 height 9
type input "Решено"
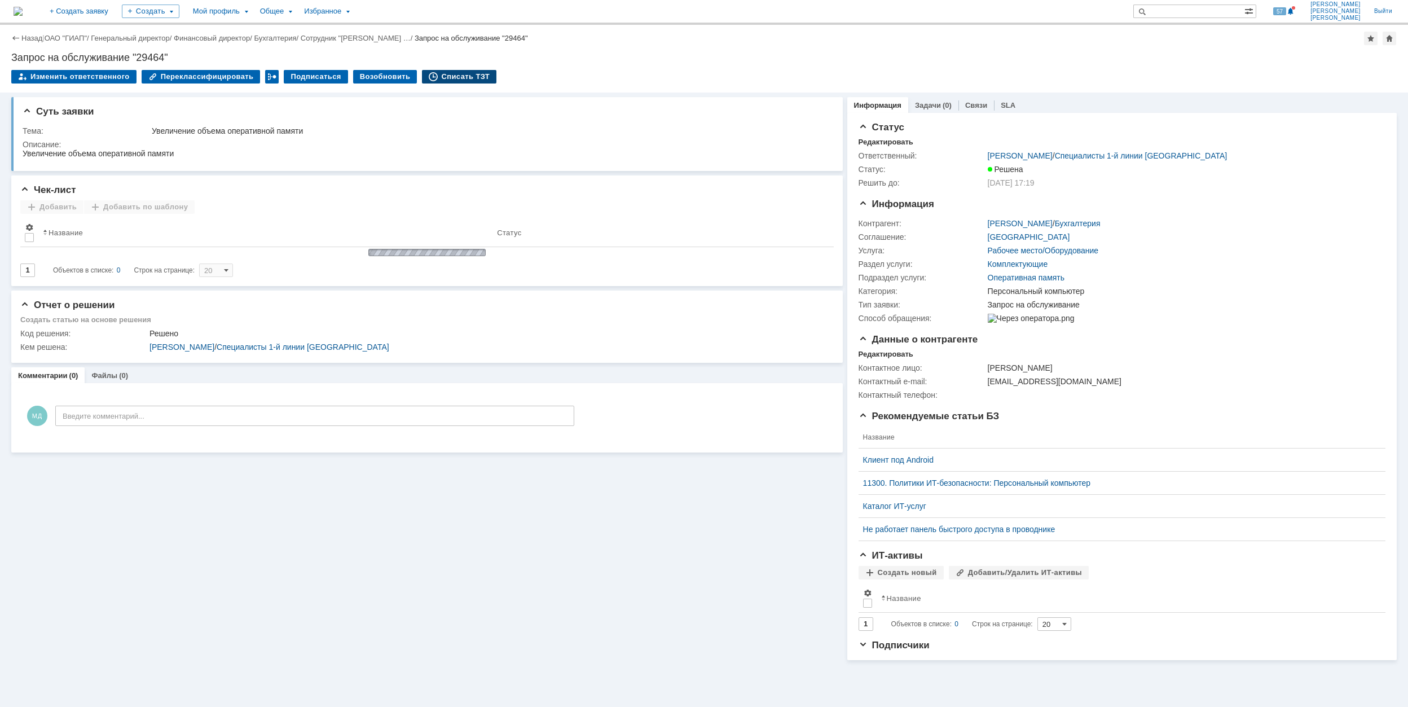
click at [456, 74] on div "Списать ТЗТ" at bounding box center [459, 77] width 74 height 14
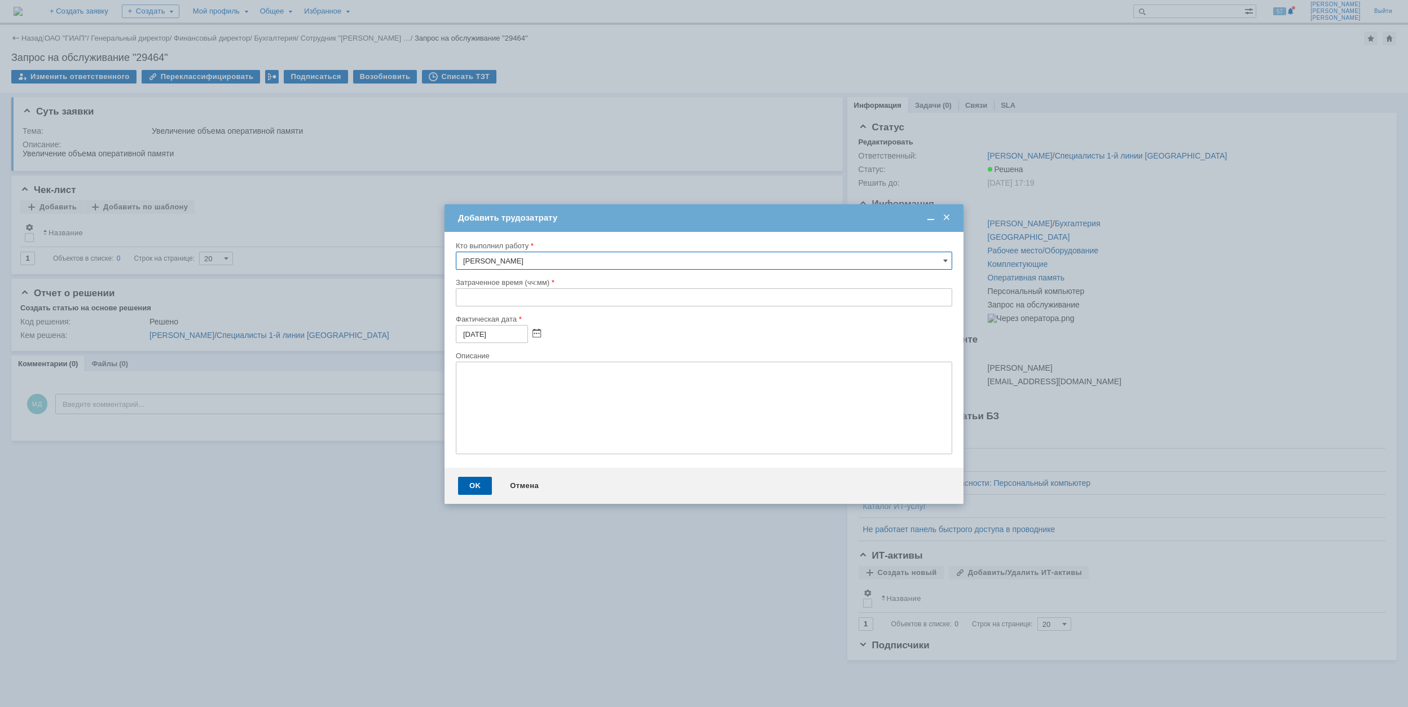
click at [456, 300] on input "text" at bounding box center [704, 297] width 496 height 18
type input "00:30"
click at [461, 488] on div "OK" at bounding box center [475, 486] width 34 height 18
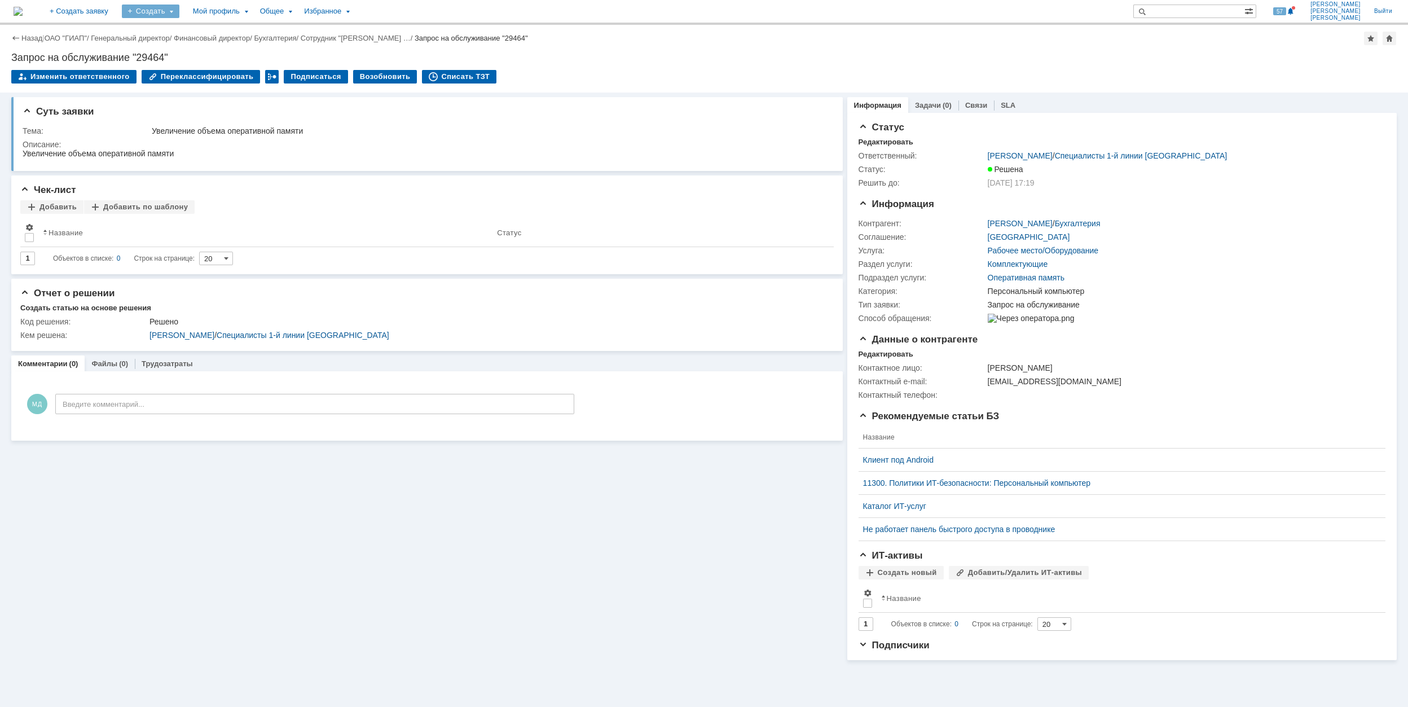
click at [179, 14] on div "Создать" at bounding box center [151, 12] width 58 height 14
click at [210, 70] on link "Заявка" at bounding box center [167, 70] width 86 height 14
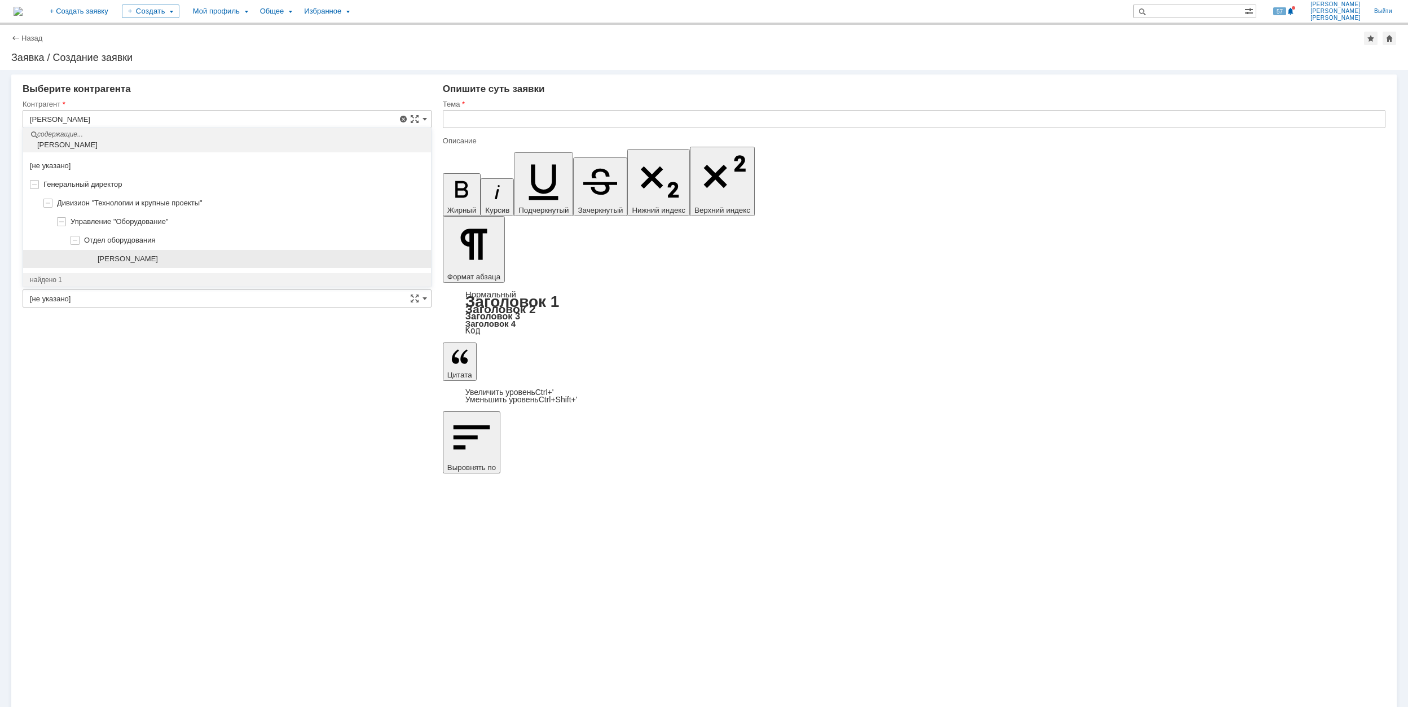
click at [158, 261] on span "[PERSON_NAME]" at bounding box center [128, 258] width 60 height 8
type input "[PERSON_NAME]"
type input "[GEOGRAPHIC_DATA]"
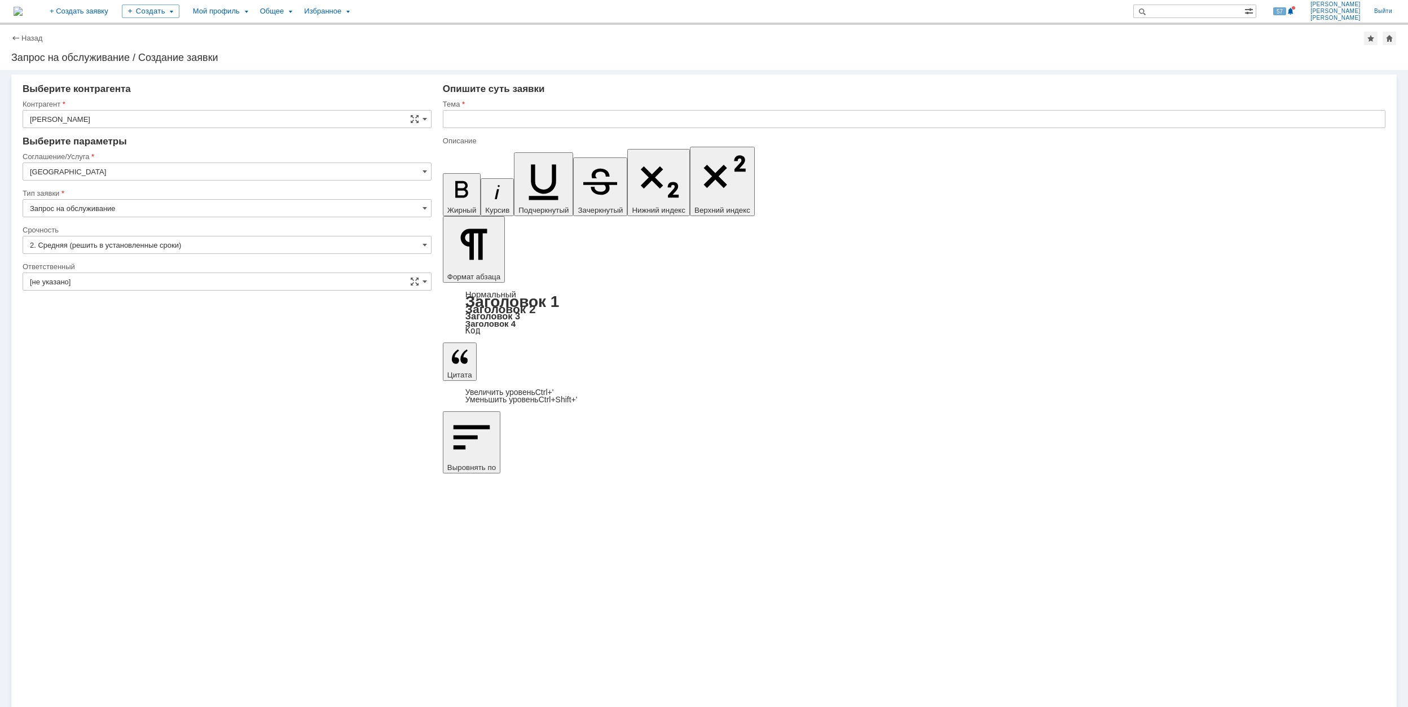
click at [163, 204] on input "Запрос на обслуживание" at bounding box center [227, 208] width 409 height 18
click at [188, 163] on input "[GEOGRAPHIC_DATA]" at bounding box center [227, 171] width 409 height 18
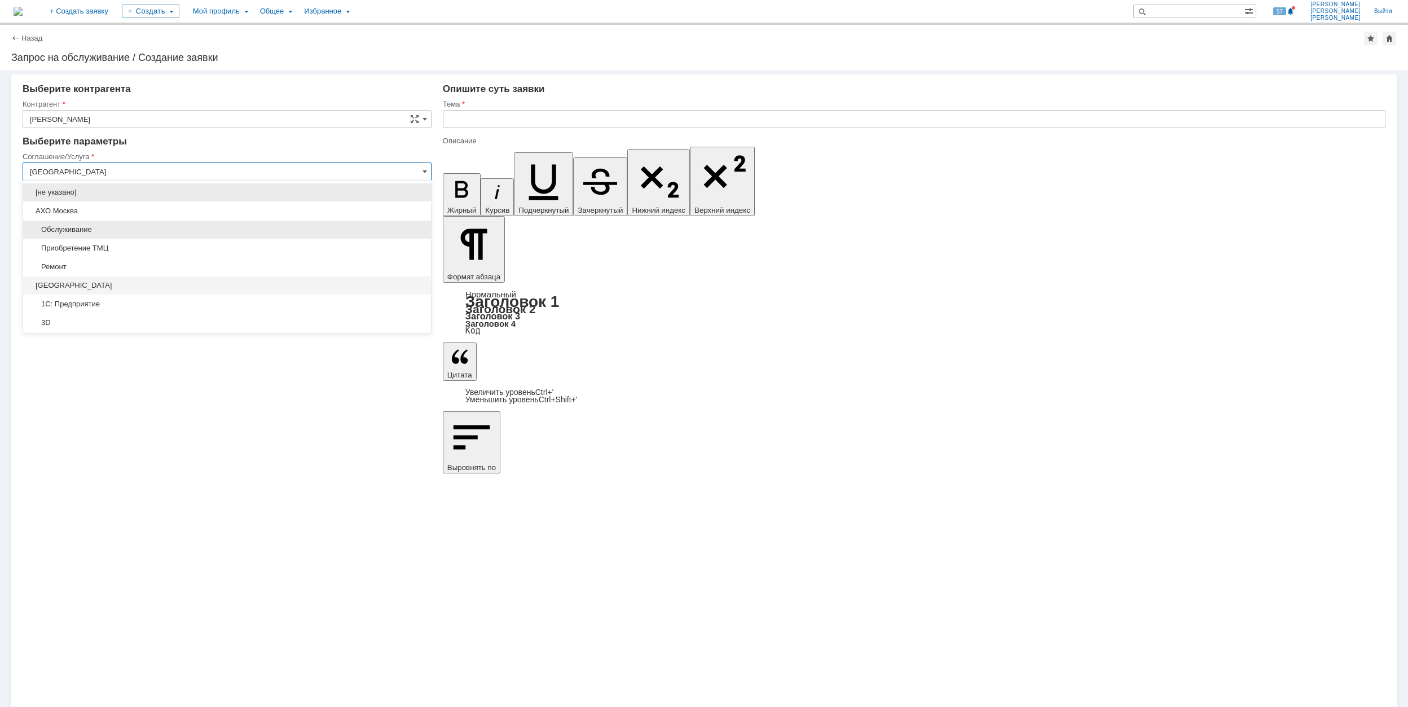
type input "Запрос на обслуживание"
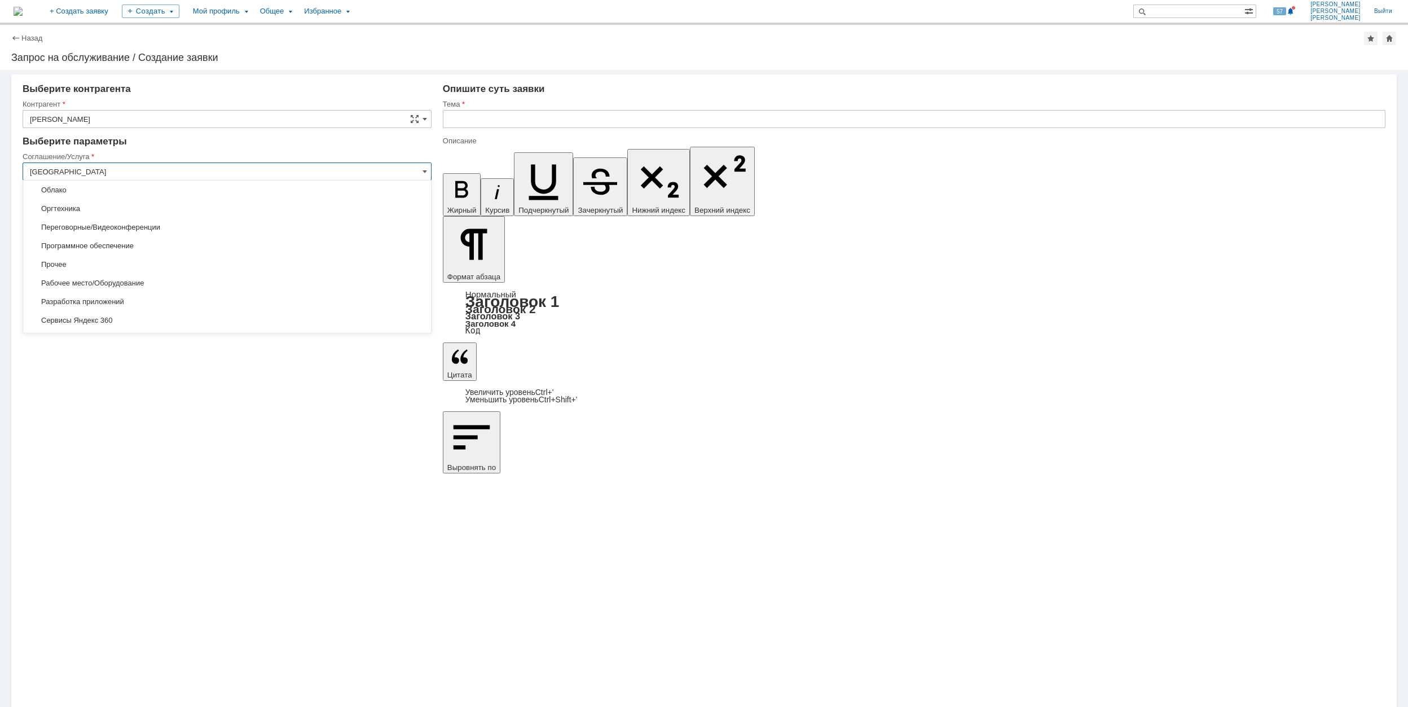
scroll to position [301, 0]
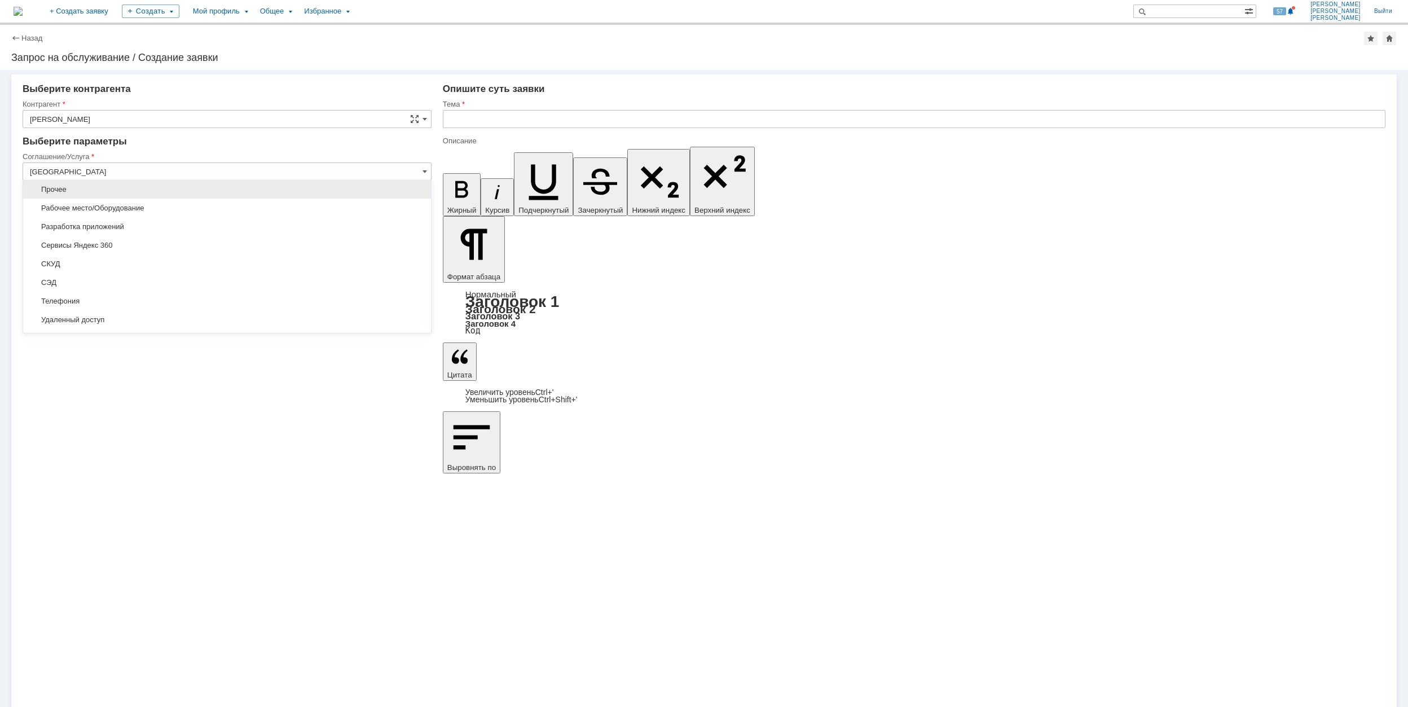
click at [107, 193] on span "Прочее" at bounding box center [227, 189] width 394 height 9
type input "Прочее"
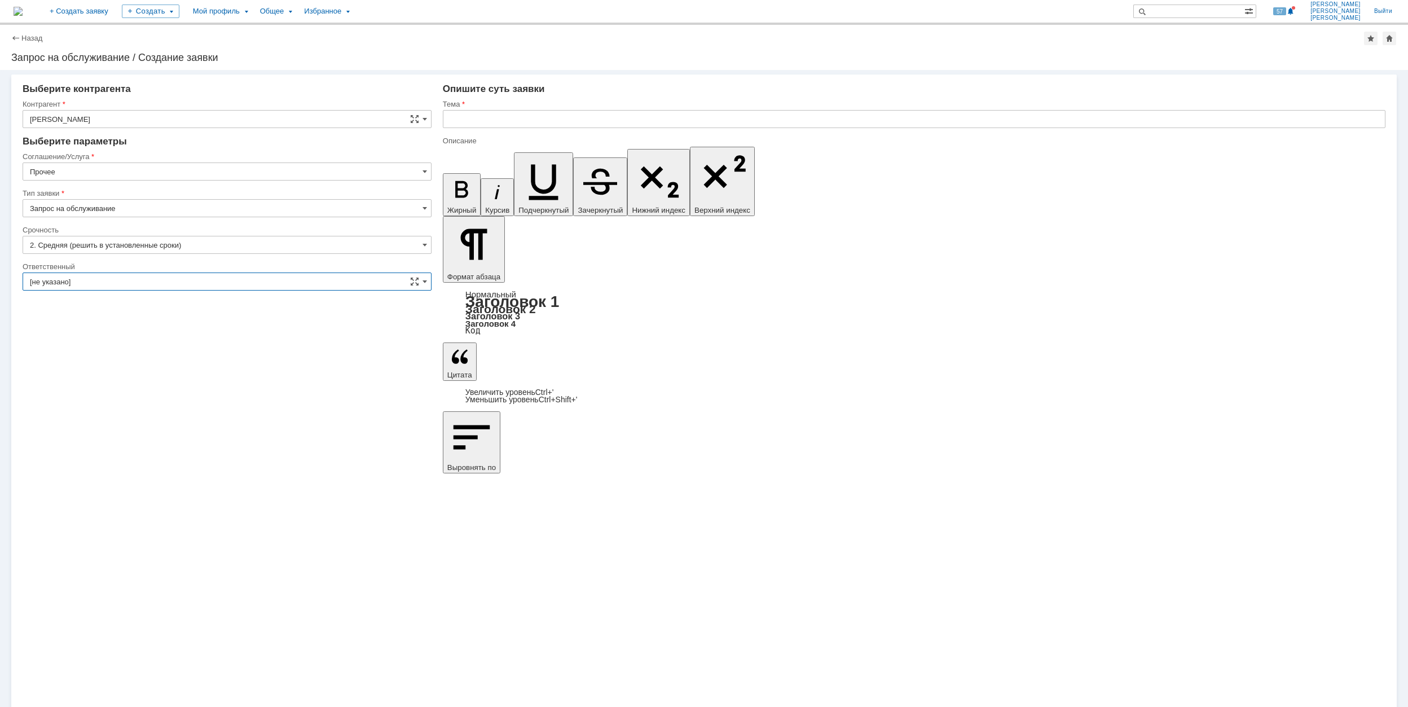
click at [141, 285] on input "[не указано]" at bounding box center [227, 281] width 409 height 18
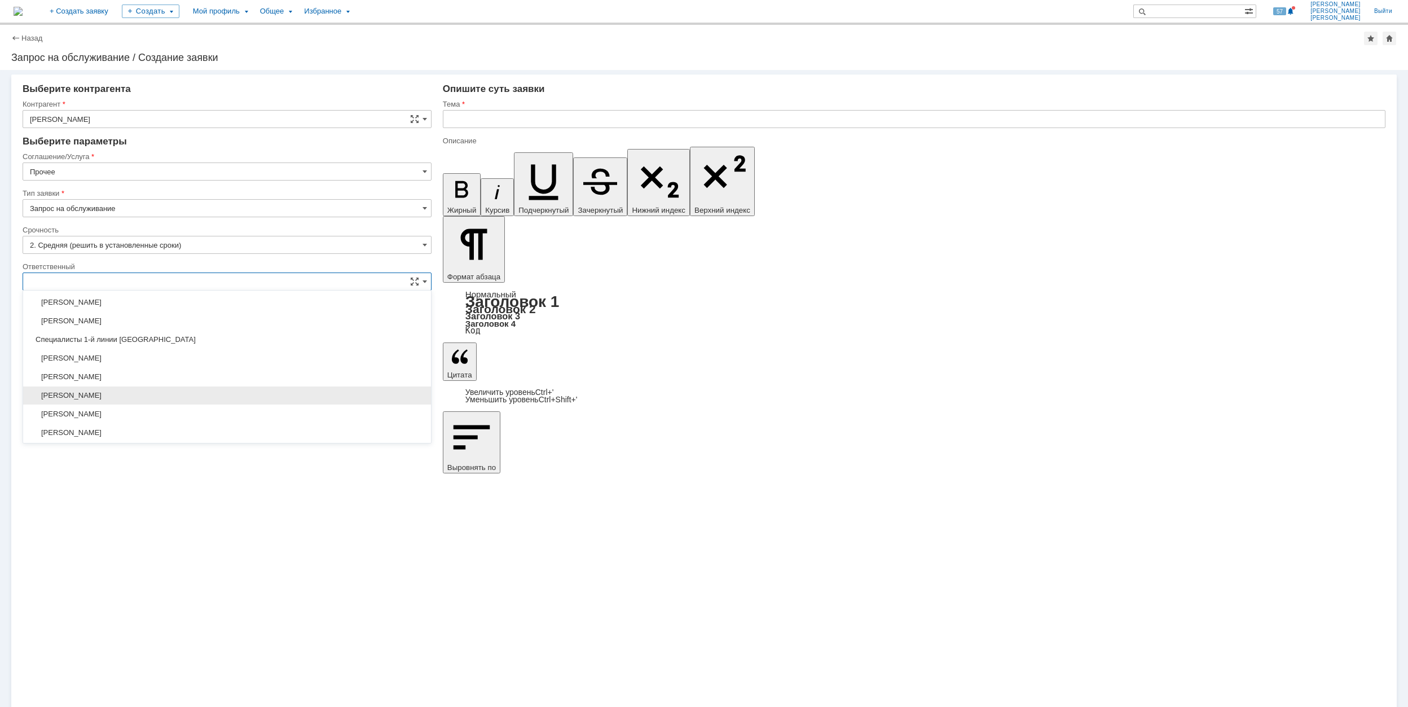
scroll to position [411, 0]
click at [184, 393] on div "[PERSON_NAME]" at bounding box center [227, 394] width 408 height 18
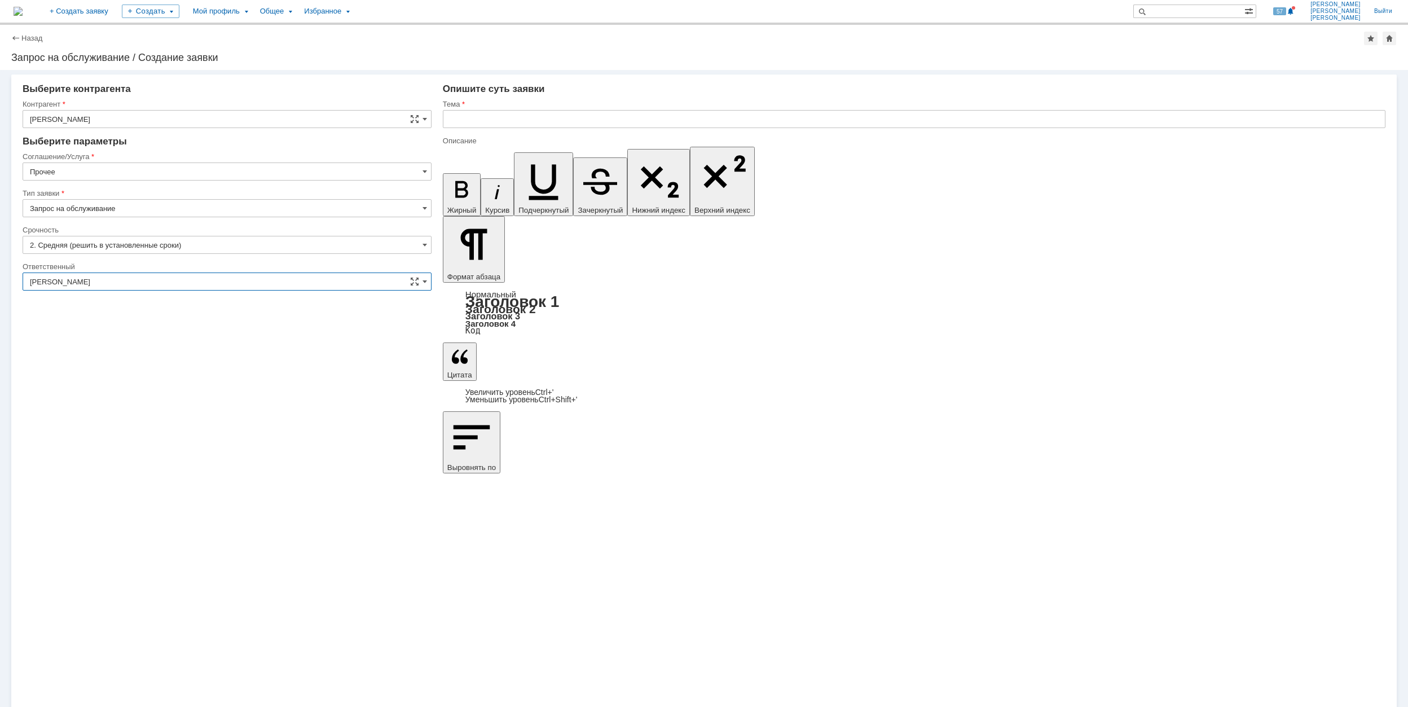
type input "[PERSON_NAME]"
click at [565, 122] on input "text" at bounding box center [914, 119] width 943 height 18
type input "Конвертирование файла из автокада в пдф"
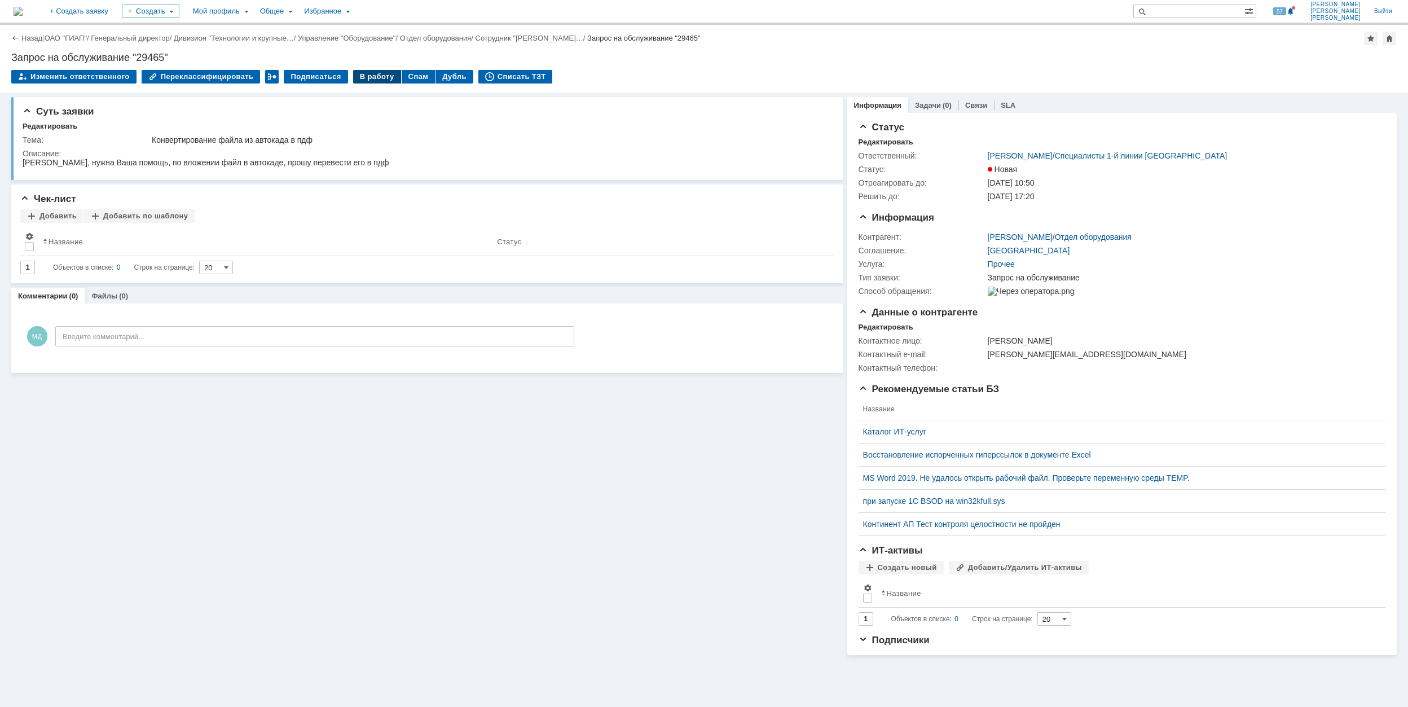
click at [370, 77] on div "В работу" at bounding box center [377, 77] width 48 height 14
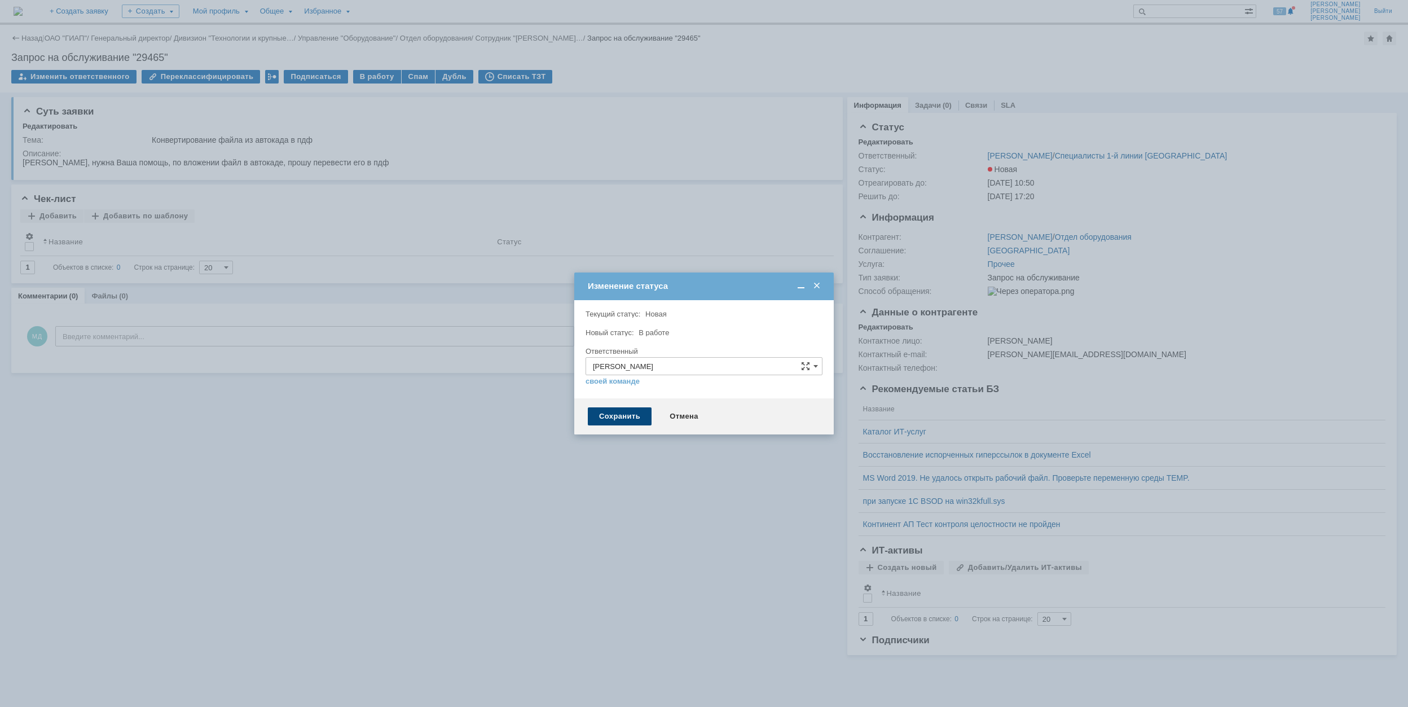
click at [613, 415] on div "Сохранить" at bounding box center [620, 416] width 64 height 18
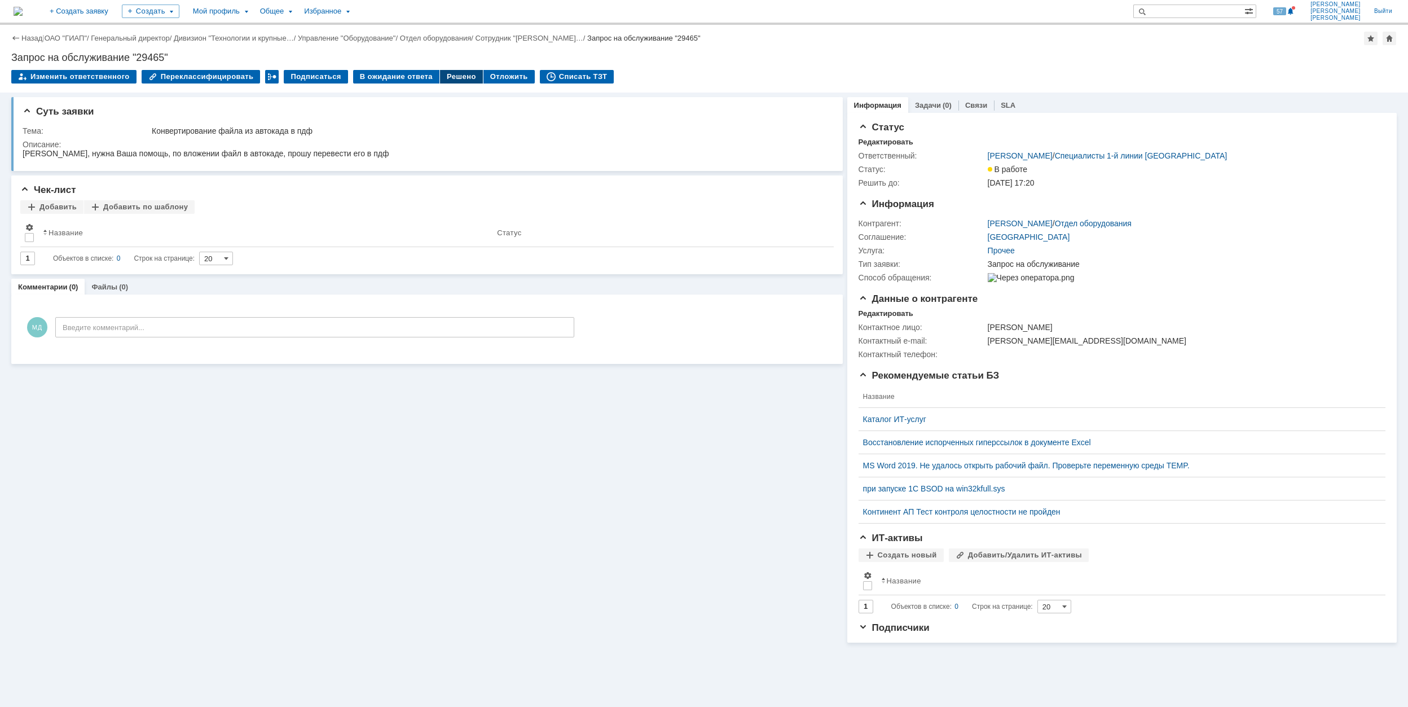
click at [440, 82] on div "Решено" at bounding box center [461, 77] width 43 height 14
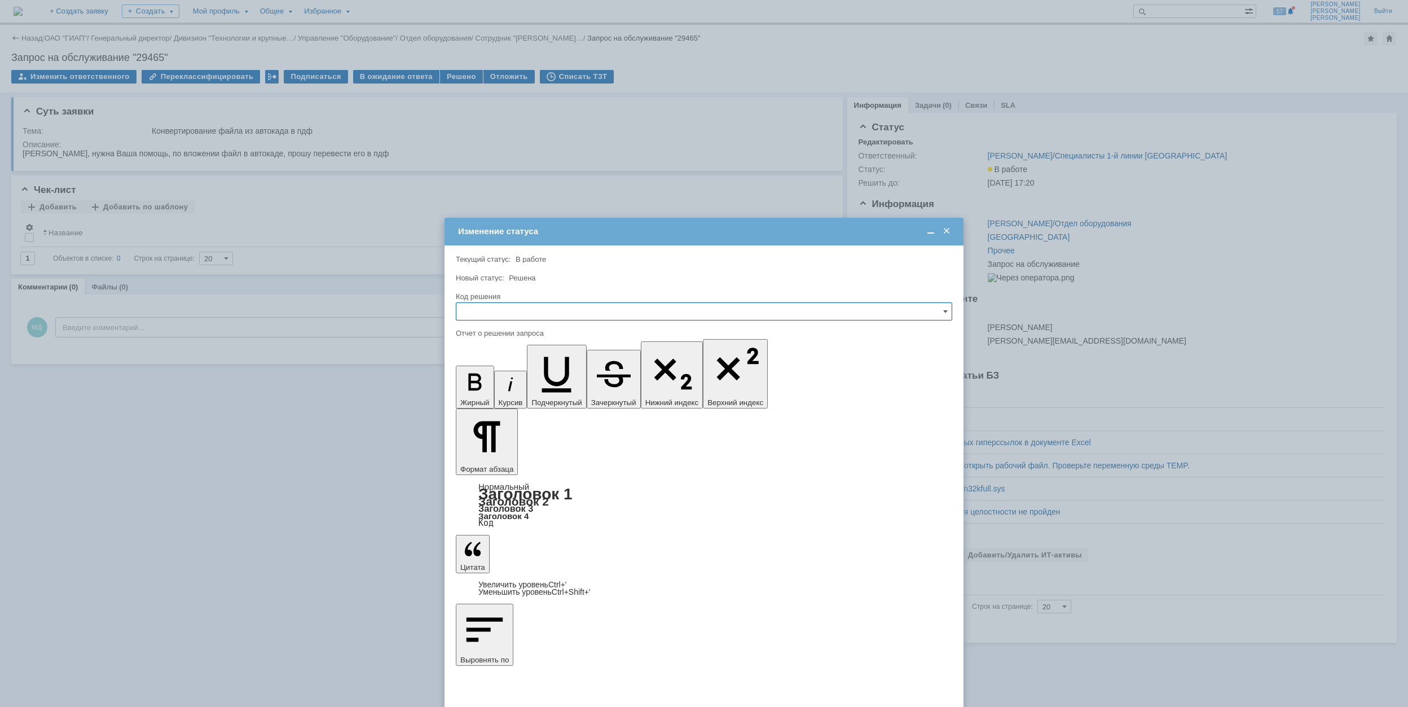
click at [556, 315] on input "text" at bounding box center [704, 311] width 496 height 18
click at [548, 386] on span "Решено" at bounding box center [704, 388] width 482 height 9
type input "Решено"
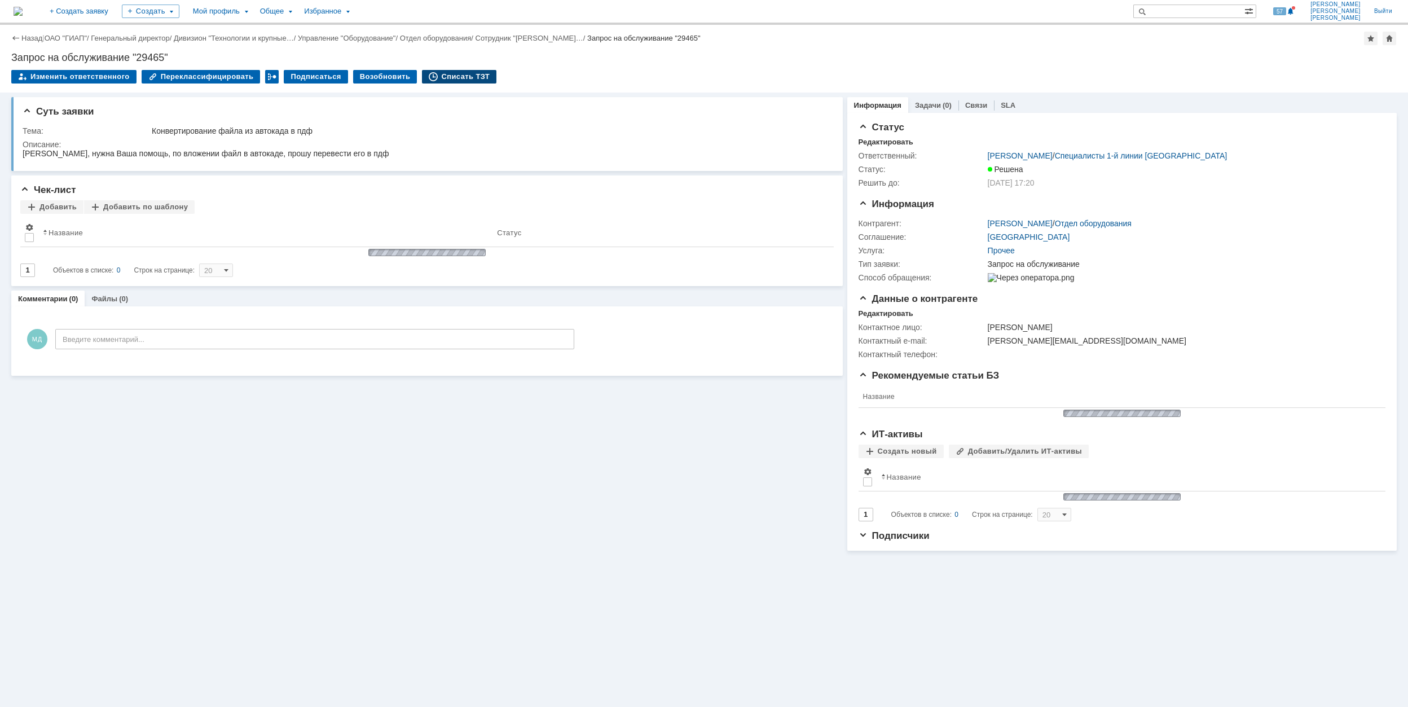
click at [441, 76] on div "Списать ТЗТ" at bounding box center [459, 77] width 74 height 14
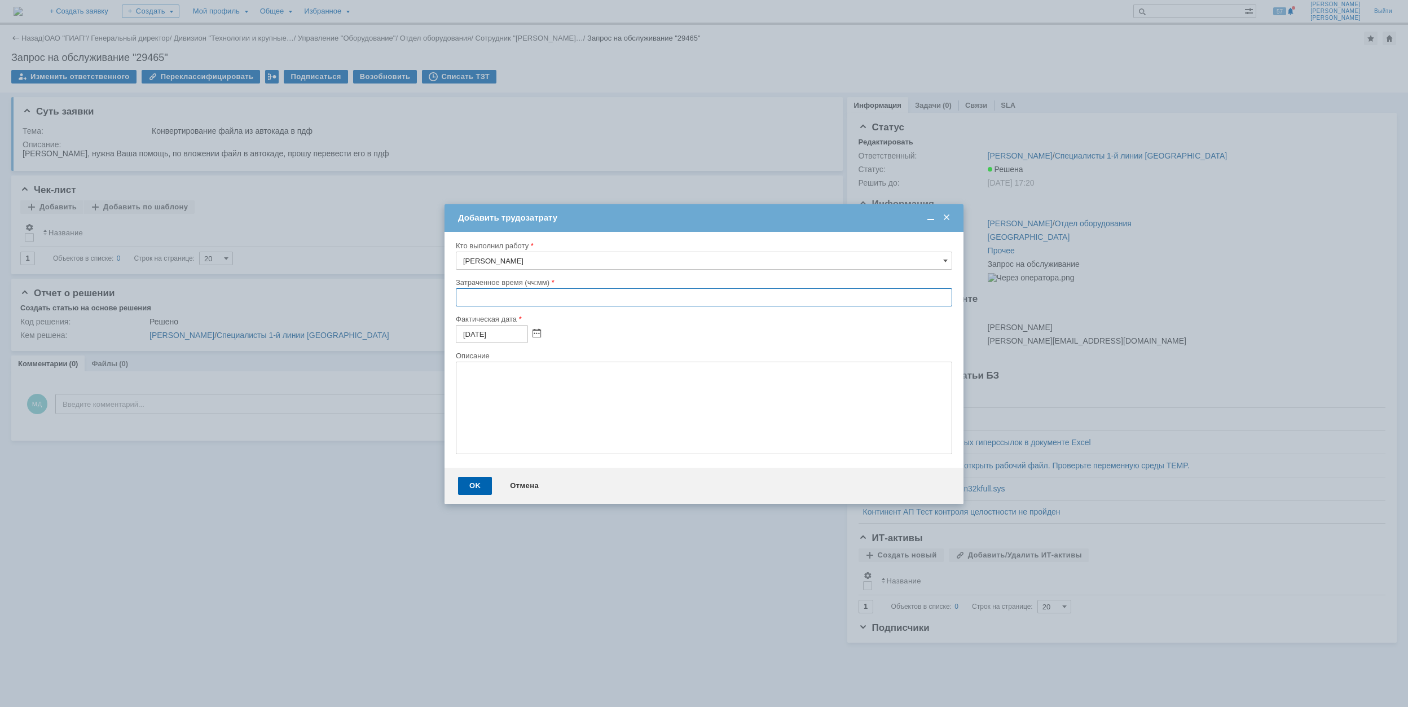
click at [461, 299] on input "text" at bounding box center [704, 297] width 496 height 18
type input "00:30"
drag, startPoint x: 479, startPoint y: 482, endPoint x: 469, endPoint y: 482, distance: 10.2
click at [479, 483] on div "OK" at bounding box center [475, 486] width 34 height 18
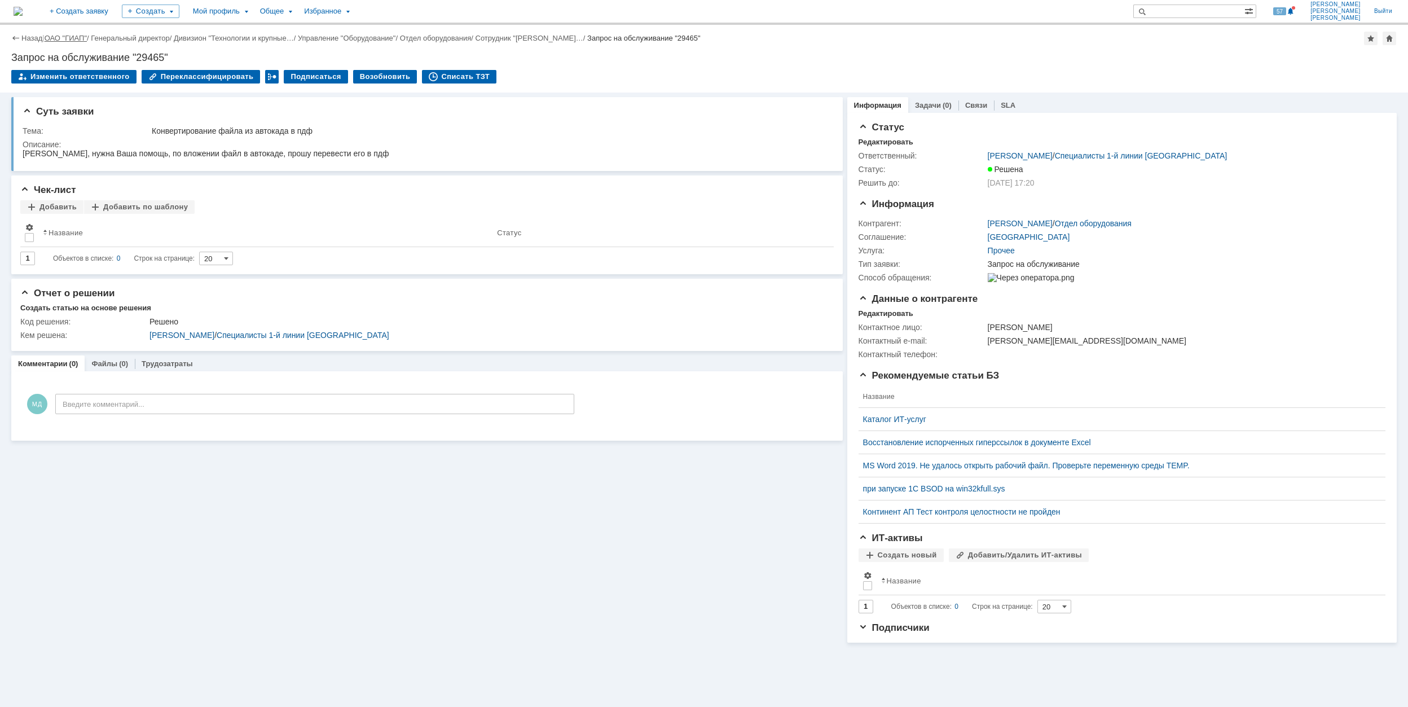
click at [75, 35] on link "ОАО "ГИАП"" at bounding box center [66, 38] width 42 height 8
